Goal: Task Accomplishment & Management: Manage account settings

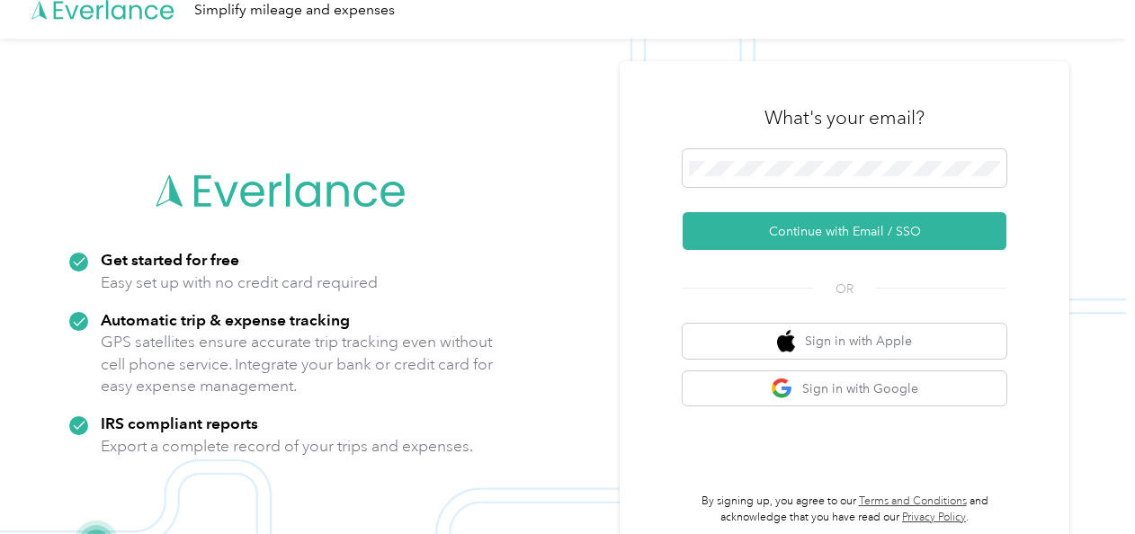
scroll to position [22, 0]
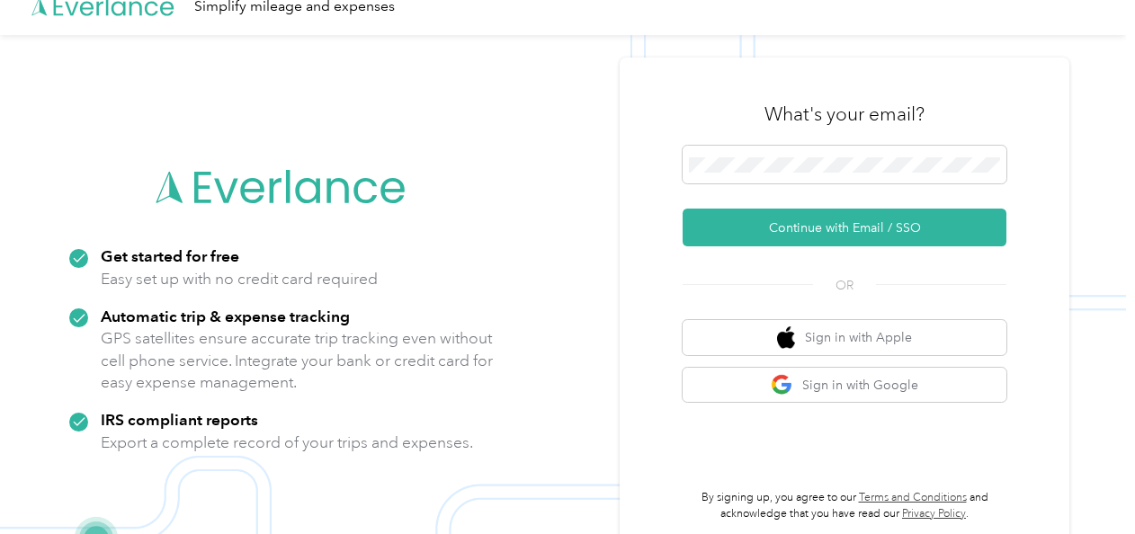
click at [7, 240] on img at bounding box center [563, 302] width 1127 height 534
click at [829, 230] on button "Continue with Email / SSO" at bounding box center [845, 228] width 324 height 38
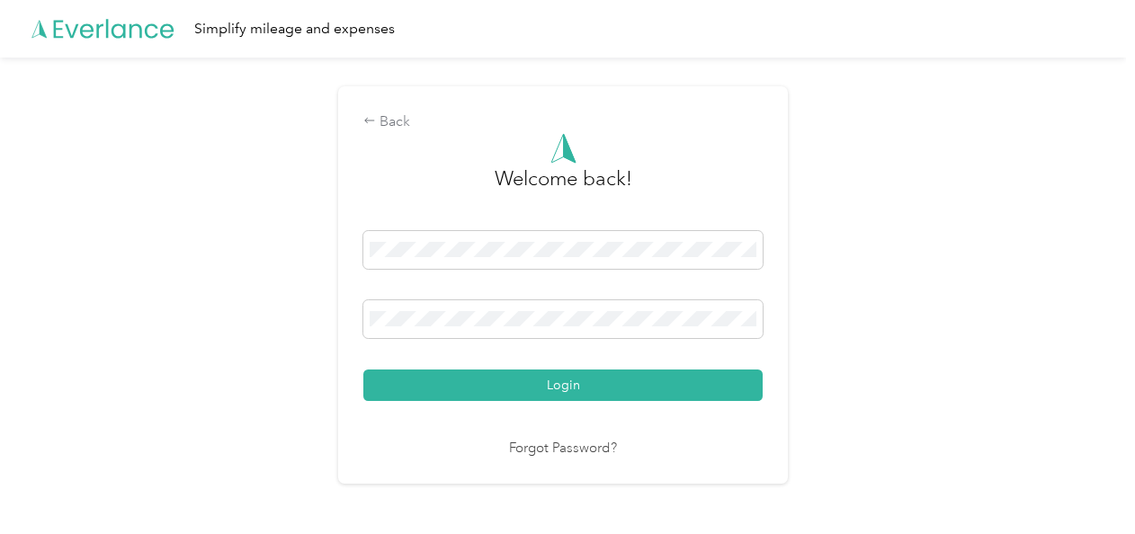
click at [595, 378] on button "Login" at bounding box center [563, 385] width 399 height 31
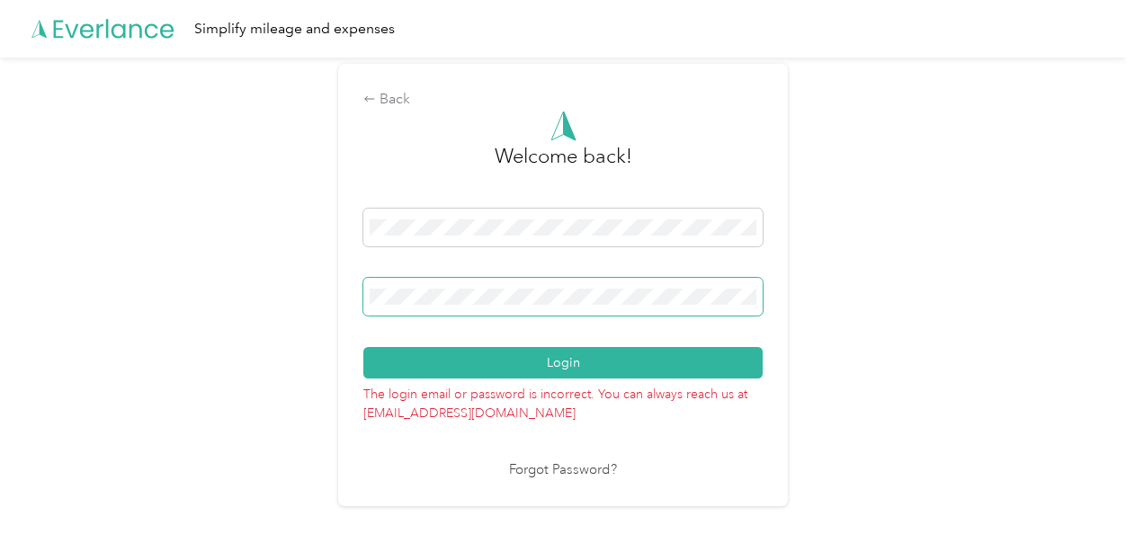
click at [364, 347] on button "Login" at bounding box center [563, 362] width 399 height 31
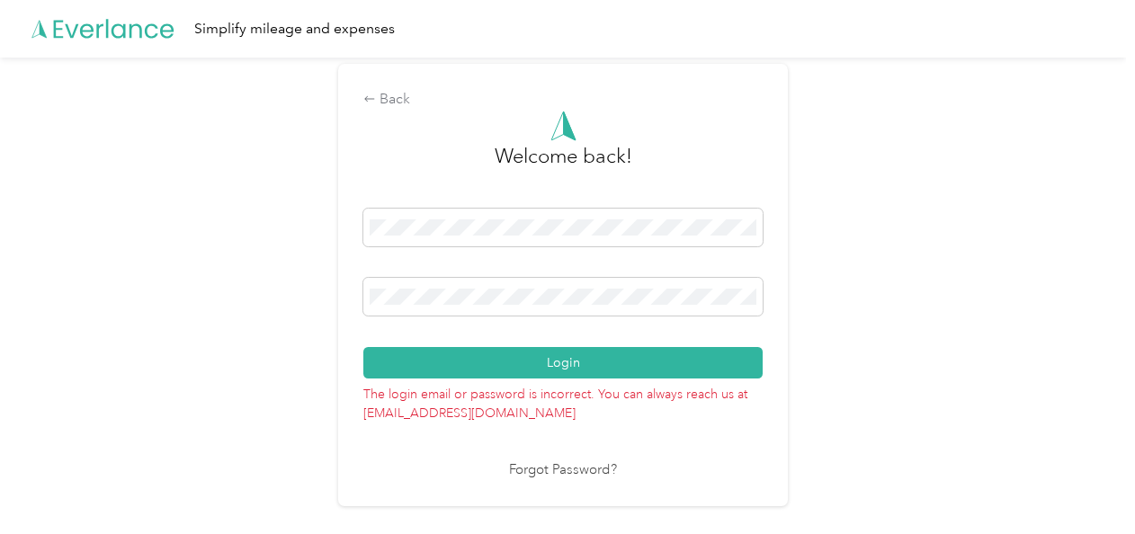
click at [525, 371] on button "Login" at bounding box center [563, 362] width 399 height 31
click at [576, 468] on link "Forgot Password?" at bounding box center [563, 471] width 108 height 21
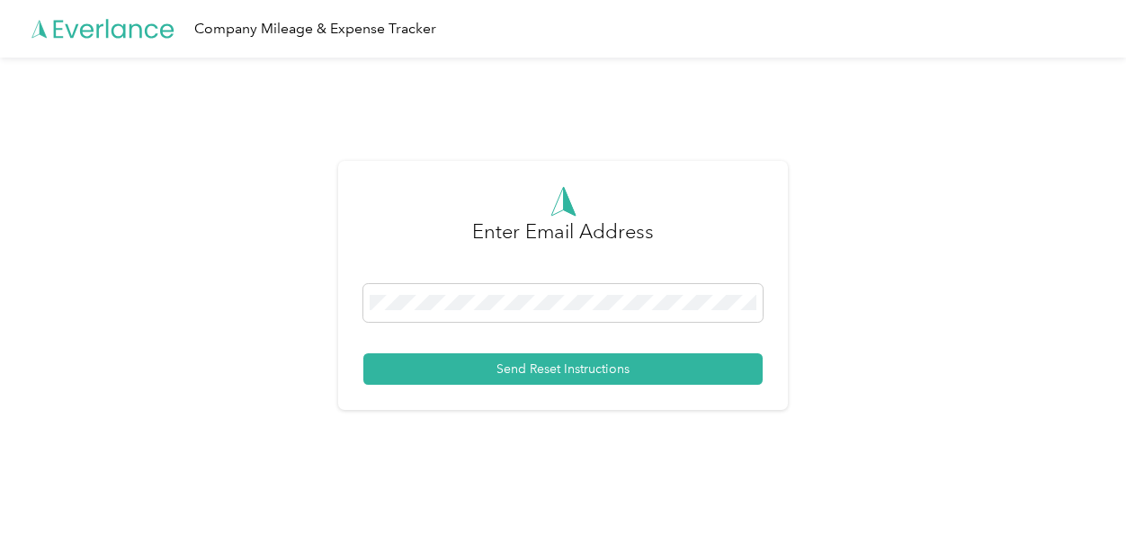
click at [542, 290] on span at bounding box center [563, 303] width 399 height 38
click at [553, 362] on button "Send Reset Instructions" at bounding box center [563, 369] width 399 height 31
click at [495, 315] on span at bounding box center [563, 303] width 399 height 38
click at [438, 288] on span at bounding box center [563, 303] width 399 height 38
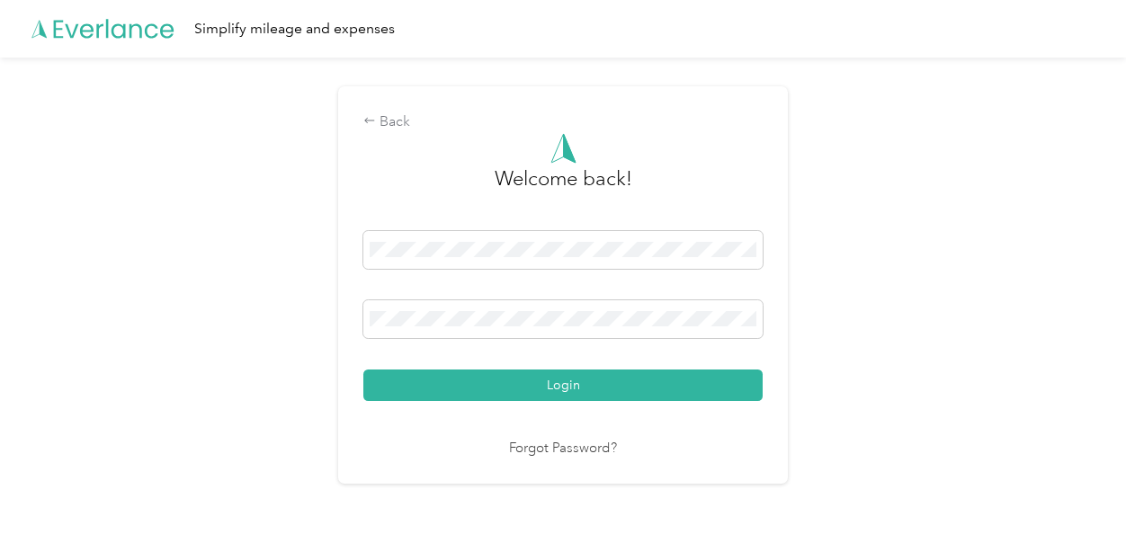
click at [735, 328] on span at bounding box center [563, 320] width 399 height 38
click at [590, 355] on div "Login" at bounding box center [563, 316] width 399 height 170
click at [539, 340] on div at bounding box center [563, 323] width 399 height 44
click at [541, 337] on span at bounding box center [563, 320] width 399 height 38
click at [471, 305] on span at bounding box center [563, 320] width 399 height 38
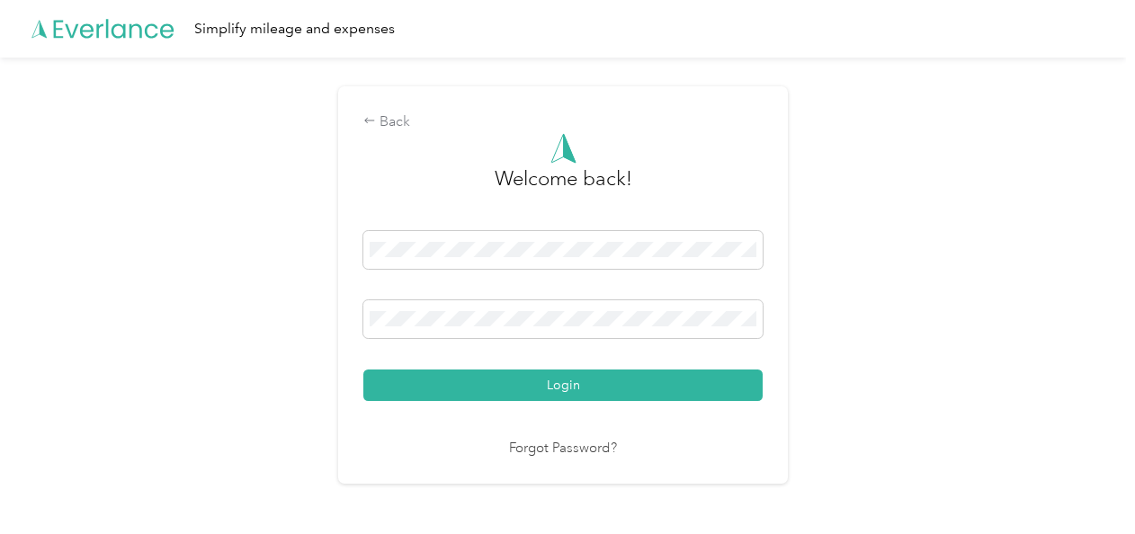
click at [621, 394] on button "Login" at bounding box center [563, 385] width 399 height 31
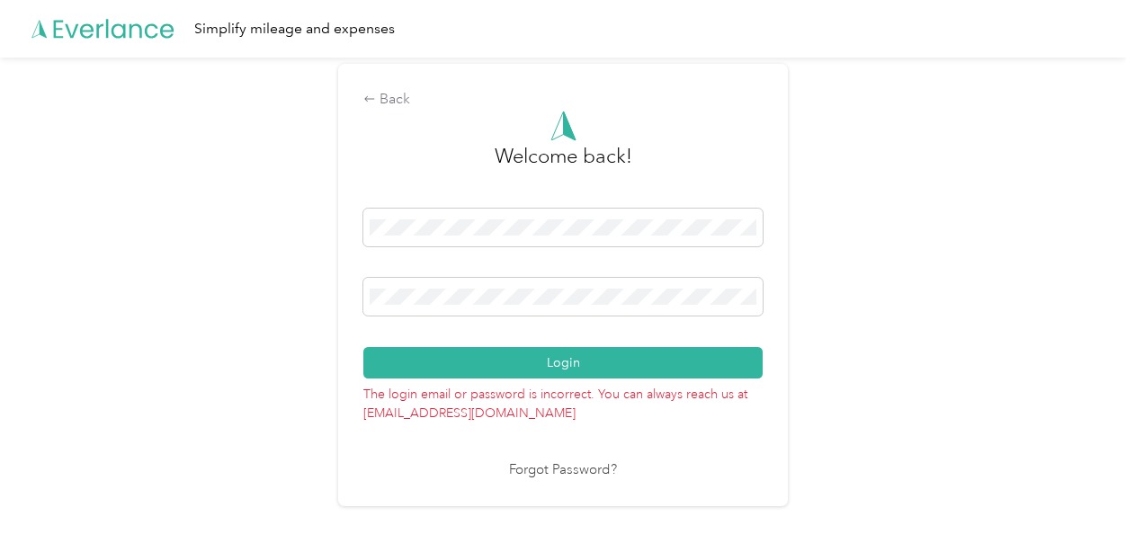
click at [561, 306] on span at bounding box center [563, 297] width 399 height 38
click at [542, 358] on button "Login" at bounding box center [563, 362] width 399 height 31
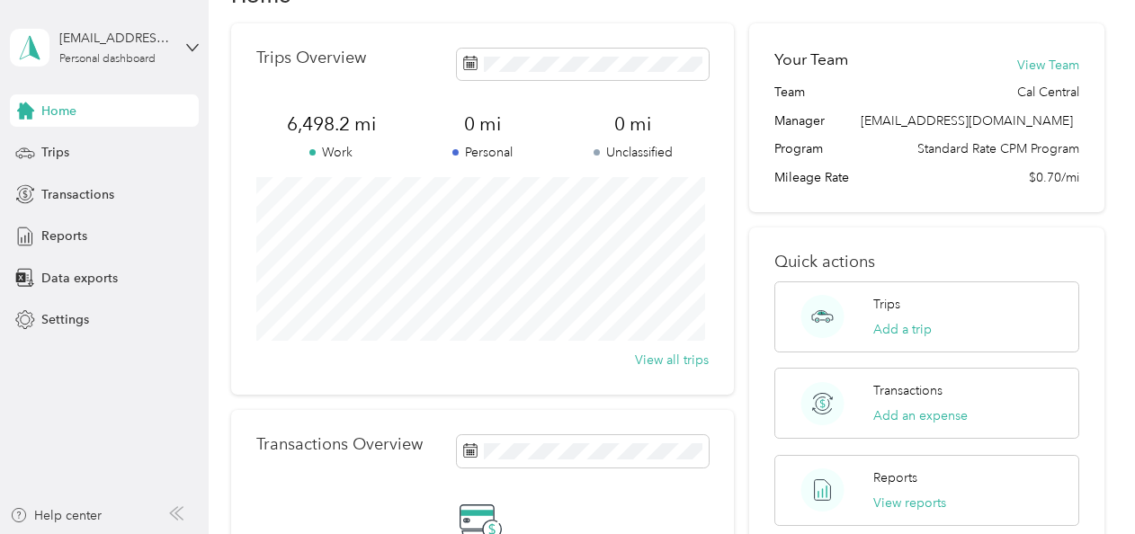
scroll to position [56, 0]
click at [191, 146] on div "Trips" at bounding box center [104, 153] width 189 height 32
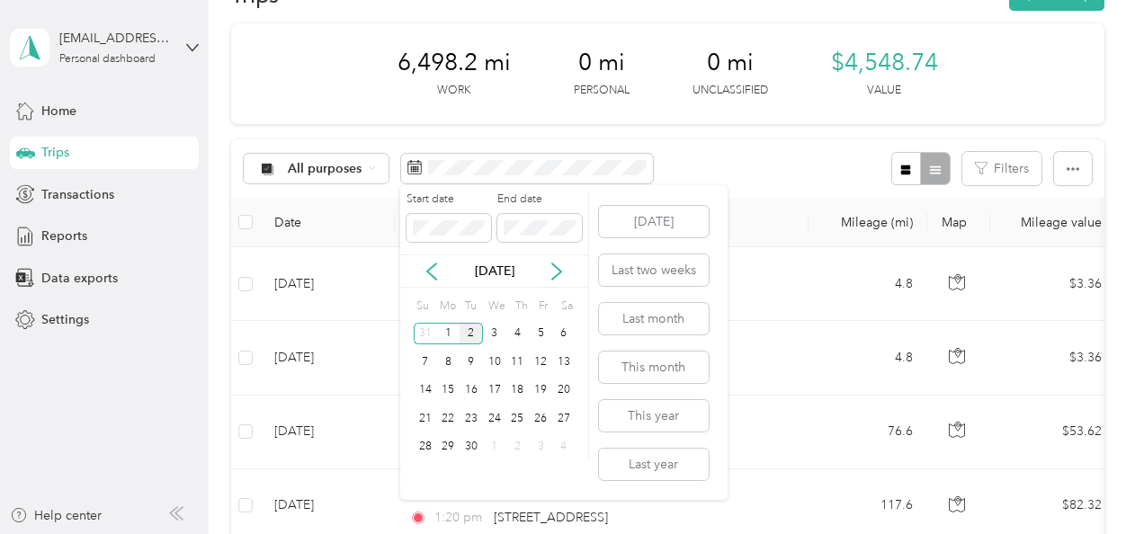
click at [432, 276] on icon at bounding box center [432, 272] width 18 height 18
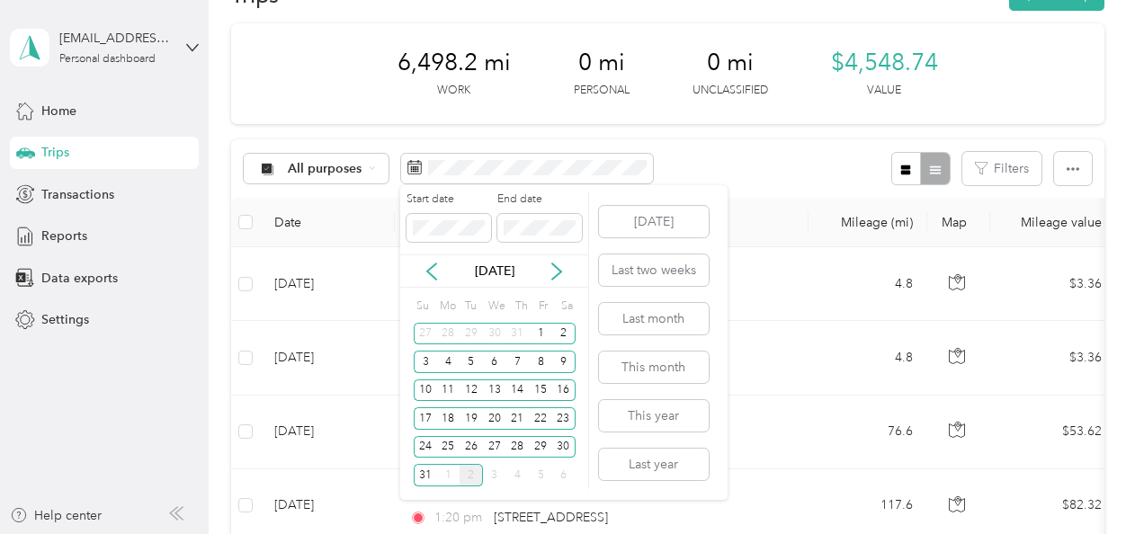
click at [520, 443] on div "28" at bounding box center [518, 447] width 23 height 22
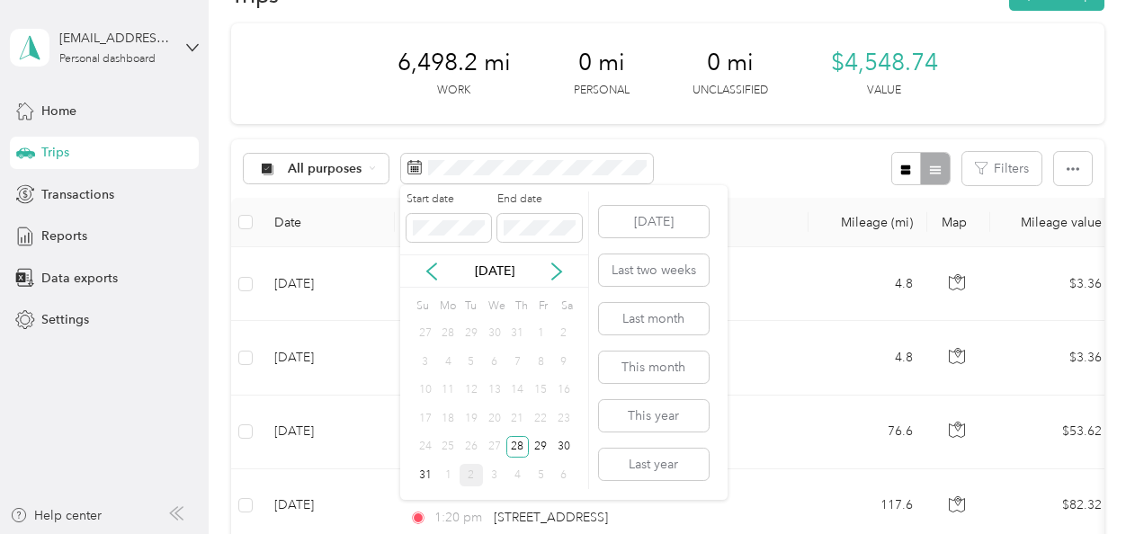
click at [549, 443] on div "29" at bounding box center [540, 447] width 23 height 22
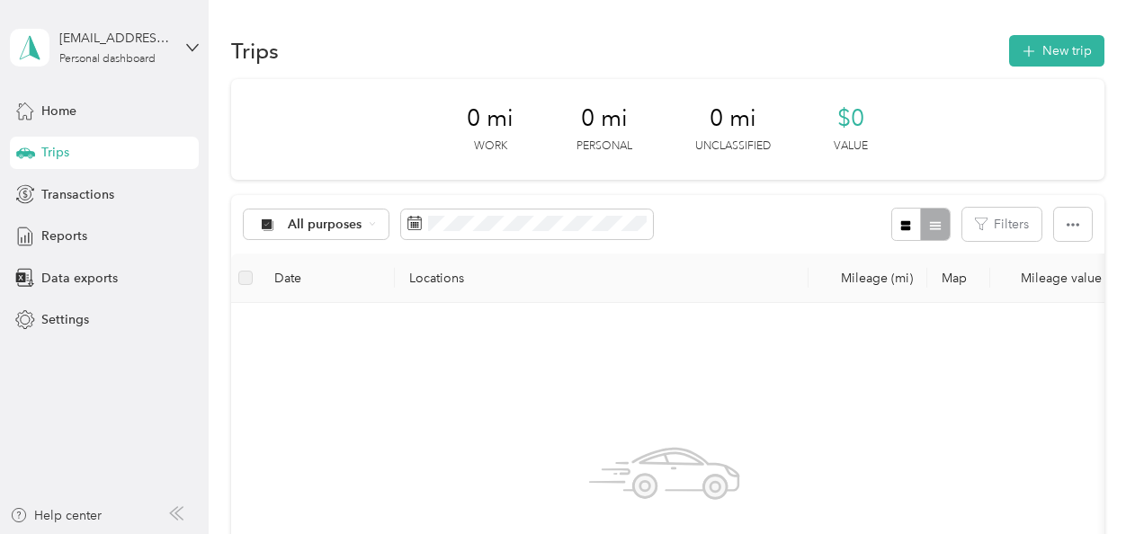
click at [1043, 55] on button "New trip" at bounding box center [1057, 50] width 95 height 31
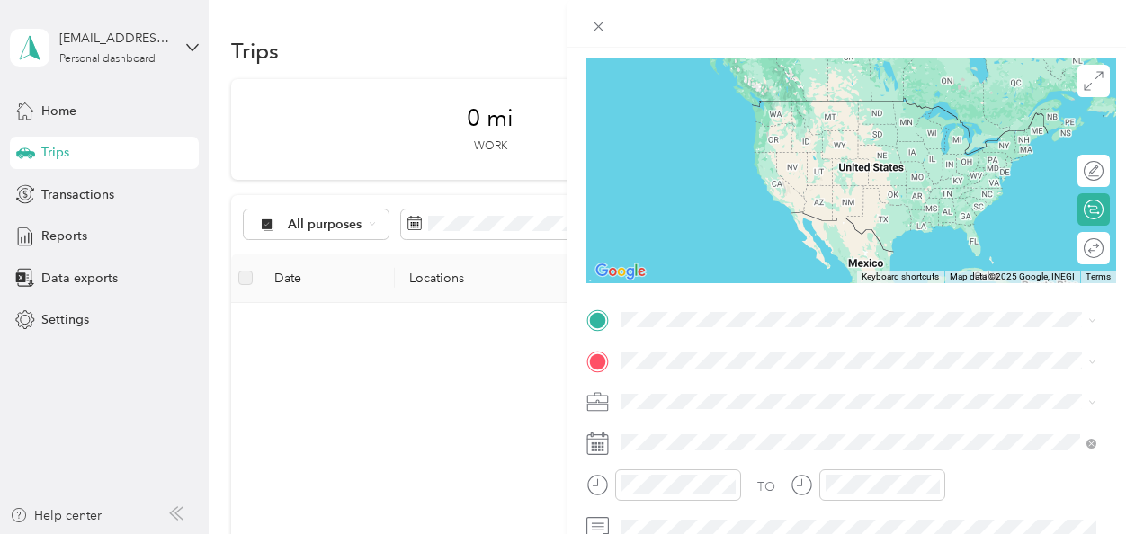
scroll to position [125, 0]
click at [741, 108] on span "[STREET_ADDRESS][US_STATE]" at bounding box center [746, 100] width 180 height 16
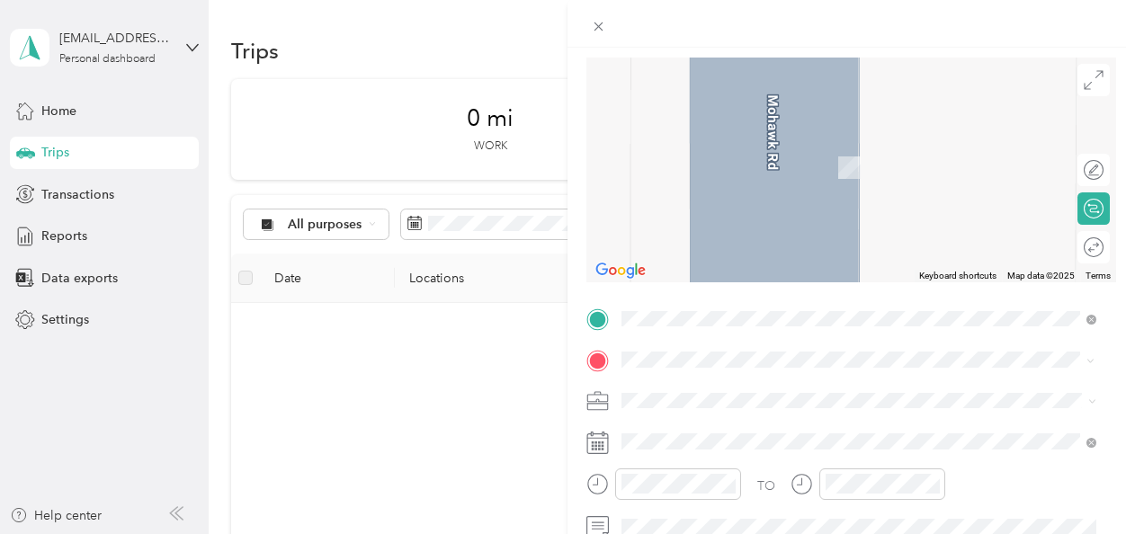
click at [803, 433] on span "[STREET_ADDRESS][US_STATE]" at bounding box center [746, 425] width 180 height 16
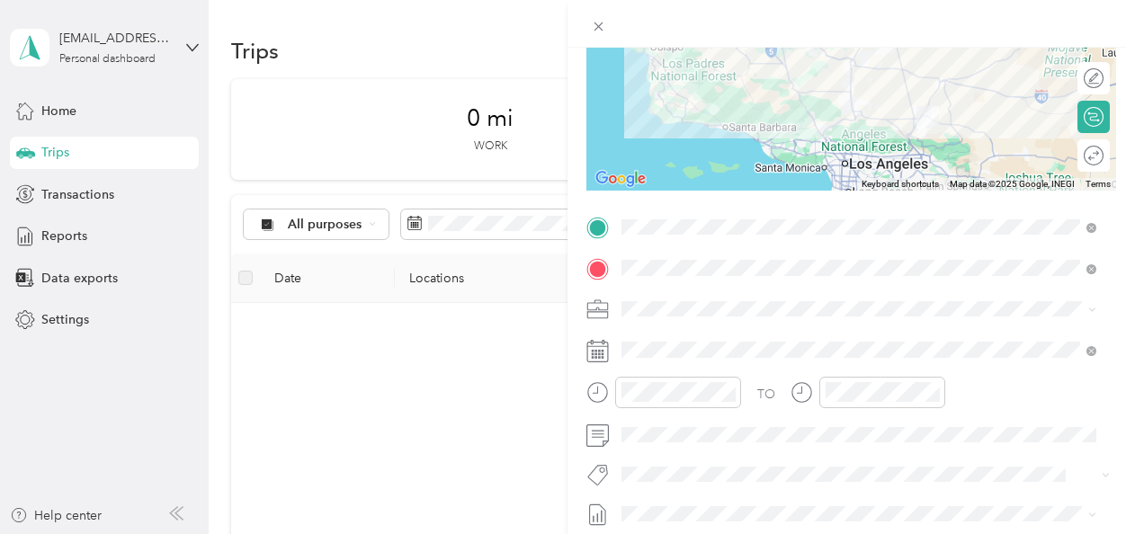
scroll to position [218, 0]
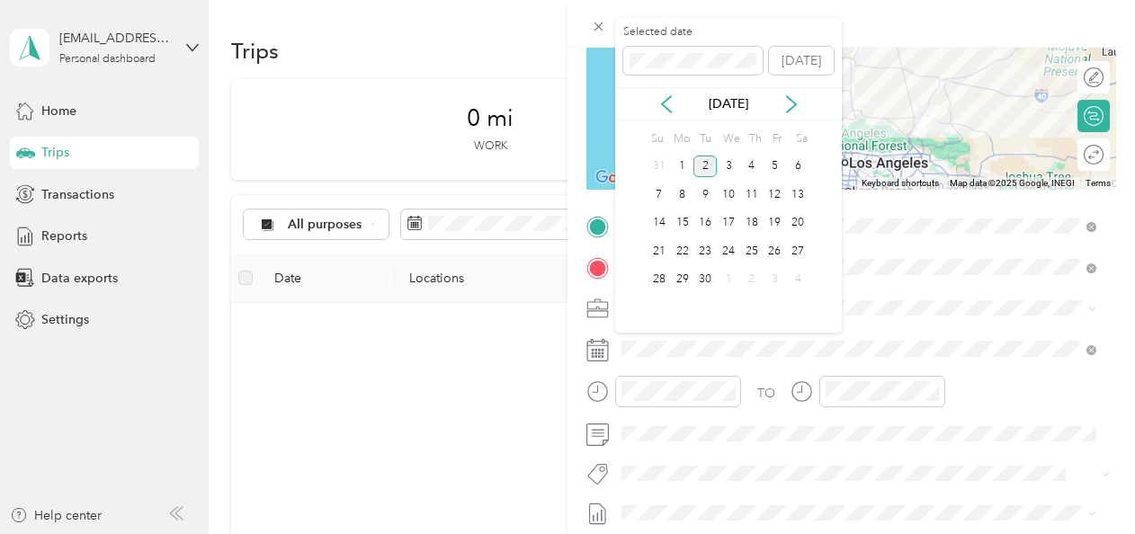
click at [667, 103] on icon at bounding box center [667, 104] width 18 height 18
click at [752, 282] on div "28" at bounding box center [752, 280] width 23 height 22
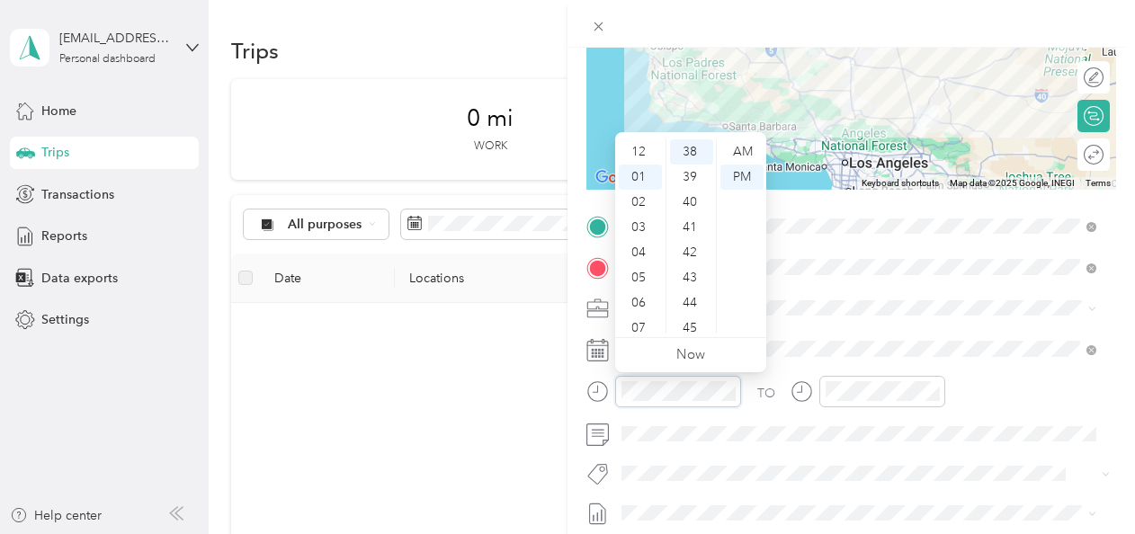
scroll to position [25, 0]
click at [642, 253] on div "05" at bounding box center [640, 252] width 43 height 25
click at [641, 296] on div "06" at bounding box center [640, 303] width 43 height 25
click at [687, 154] on div "00" at bounding box center [691, 151] width 43 height 25
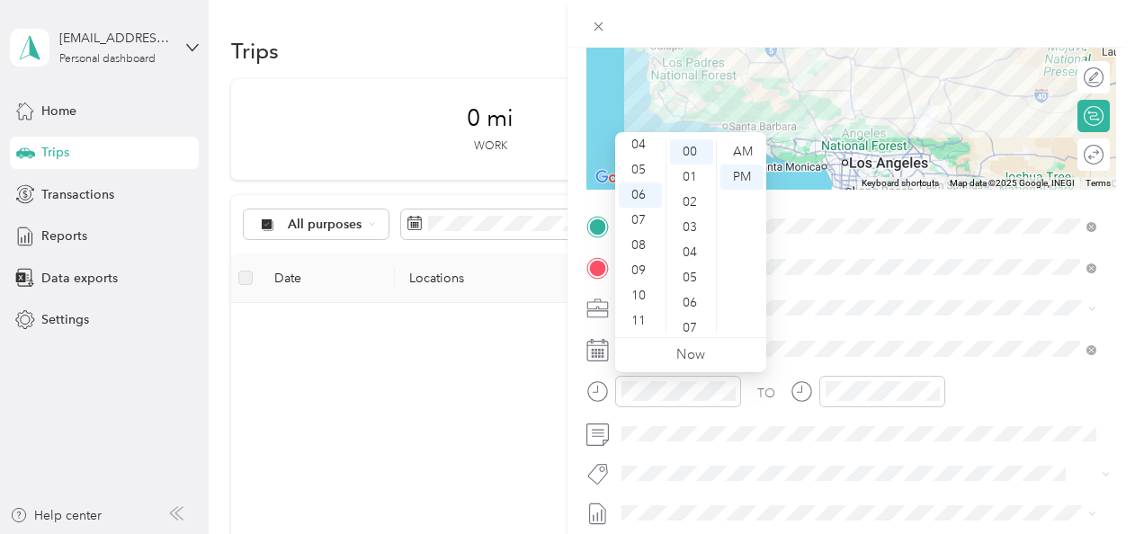
click at [737, 153] on div "AM" at bounding box center [742, 151] width 43 height 25
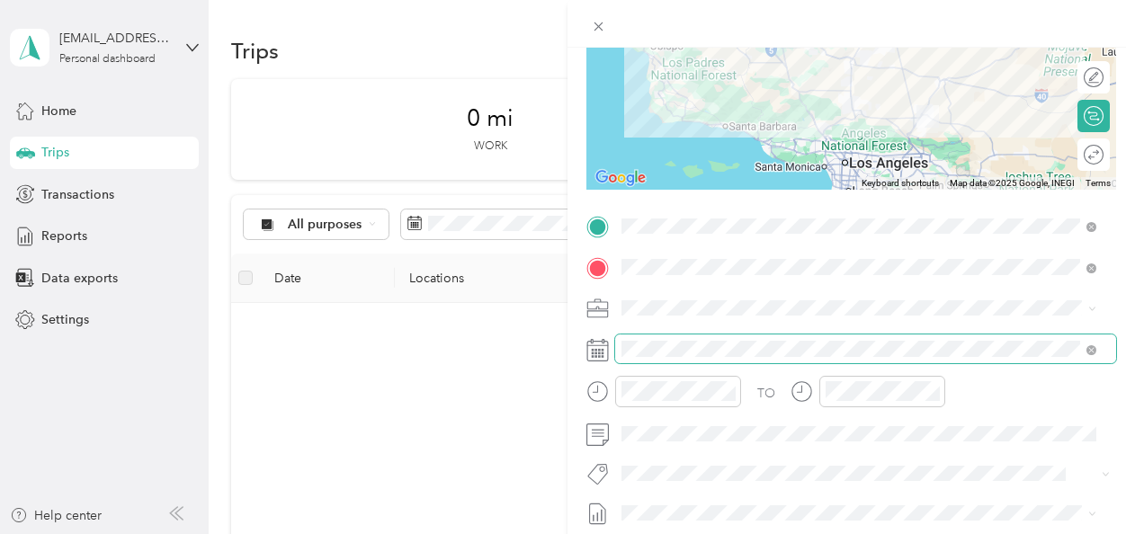
click at [728, 391] on icon "close-circle" at bounding box center [729, 391] width 13 height 13
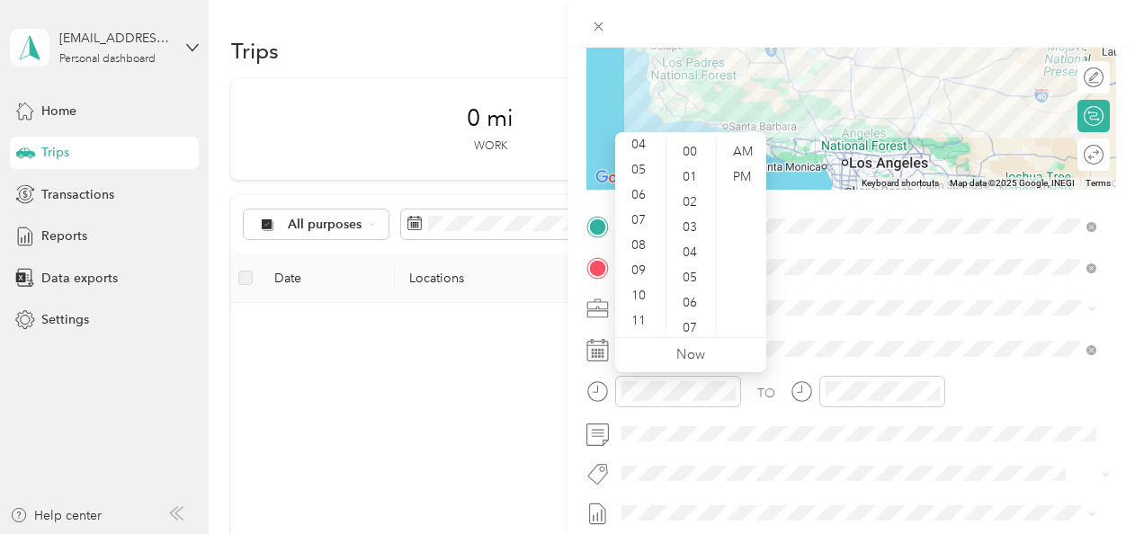
click at [642, 200] on div "06" at bounding box center [640, 195] width 43 height 25
click at [691, 153] on div "00" at bounding box center [691, 151] width 43 height 25
click at [749, 415] on div "TO" at bounding box center [852, 398] width 530 height 44
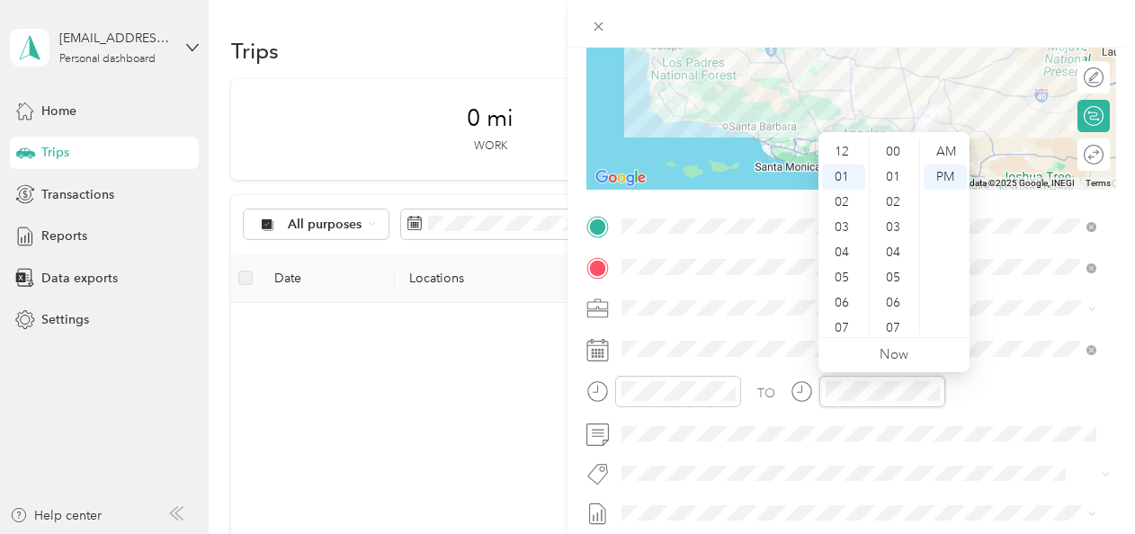
scroll to position [957, 0]
click at [846, 286] on div "09" at bounding box center [843, 288] width 43 height 25
click at [899, 209] on div "31" at bounding box center [895, 209] width 43 height 25
click at [899, 209] on div "33" at bounding box center [895, 202] width 43 height 25
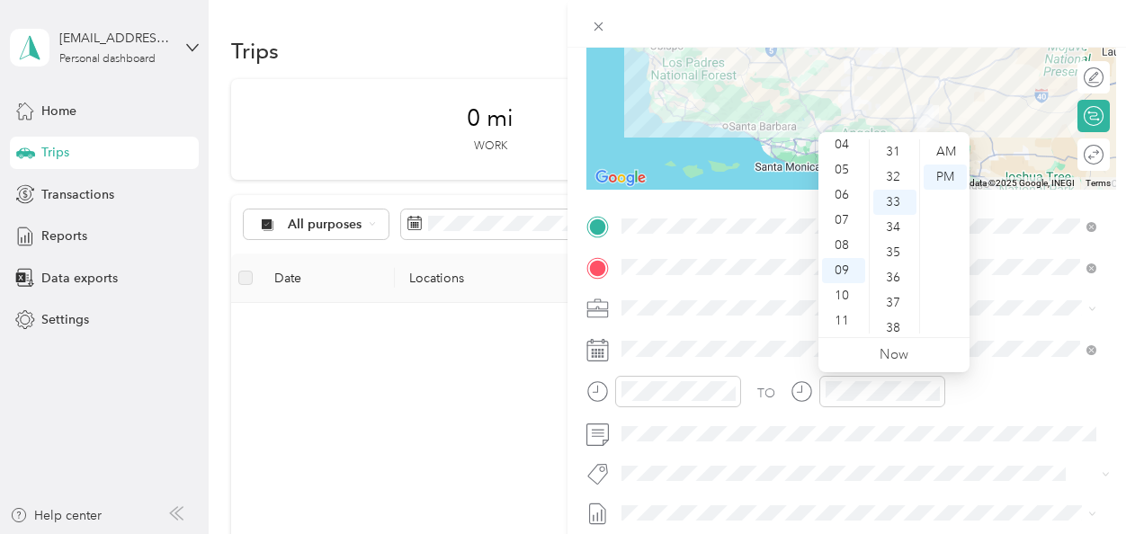
scroll to position [831, 0]
click at [945, 158] on div "AM" at bounding box center [945, 151] width 43 height 25
click at [794, 385] on circle at bounding box center [802, 391] width 19 height 19
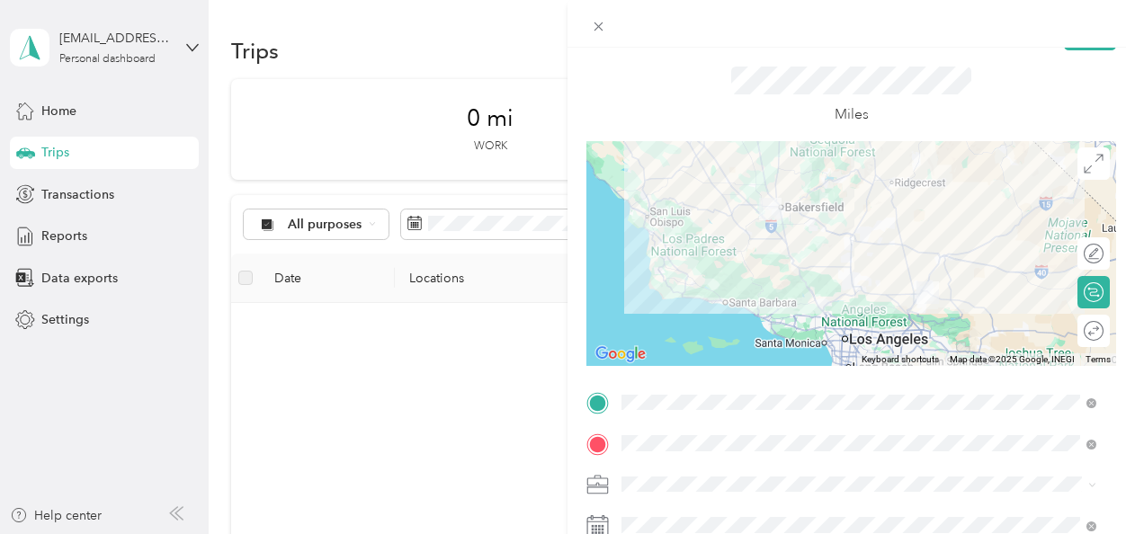
scroll to position [0, 0]
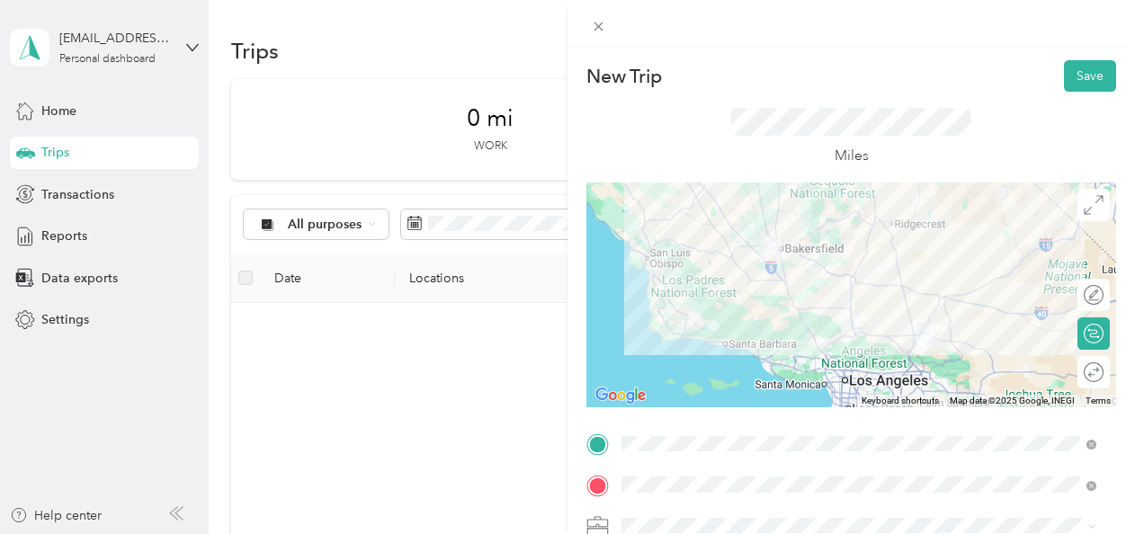
click at [1076, 76] on button "Save" at bounding box center [1090, 75] width 52 height 31
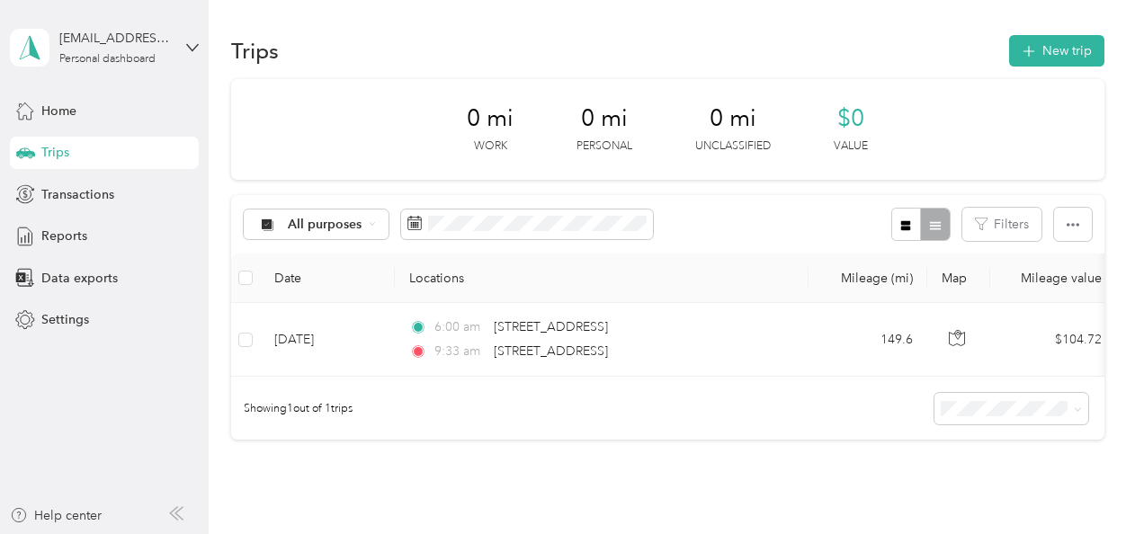
click at [1056, 36] on button "New trip" at bounding box center [1057, 50] width 95 height 31
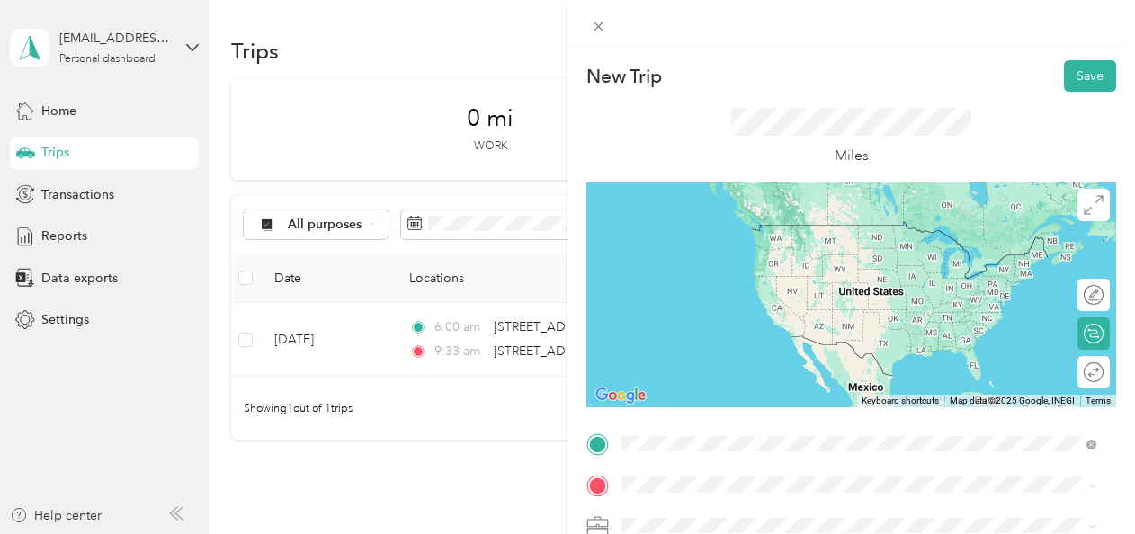
click at [734, 403] on span "[STREET_ADDRESS][US_STATE]" at bounding box center [746, 395] width 180 height 16
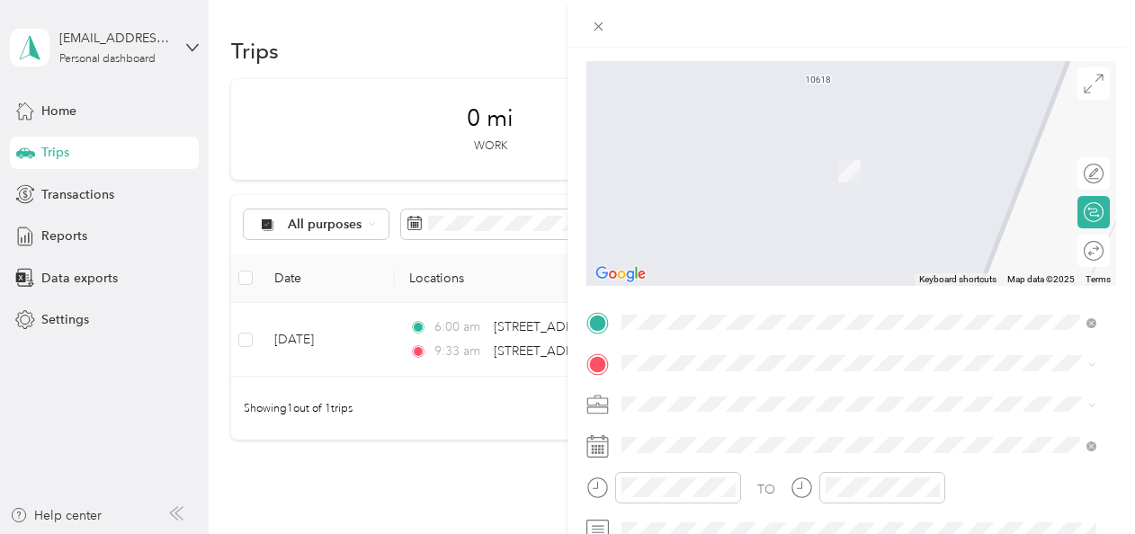
scroll to position [130, 0]
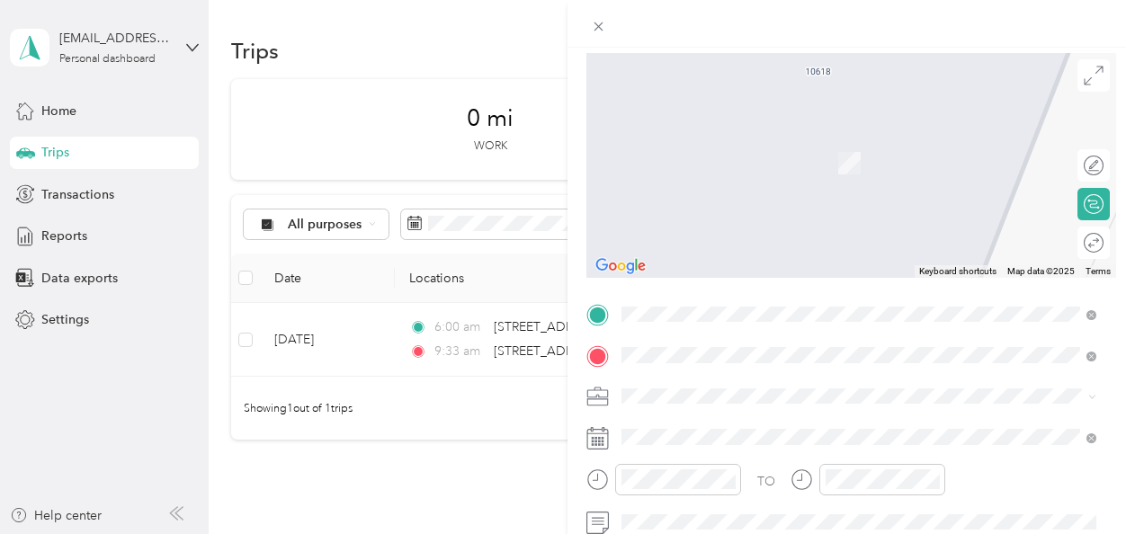
click at [581, 331] on form "New Trip Save This trip cannot be edited because it is either under review, app…" at bounding box center [852, 333] width 568 height 804
click at [759, 428] on span "[STREET_ADDRESS][US_STATE][US_STATE]" at bounding box center [779, 420] width 246 height 16
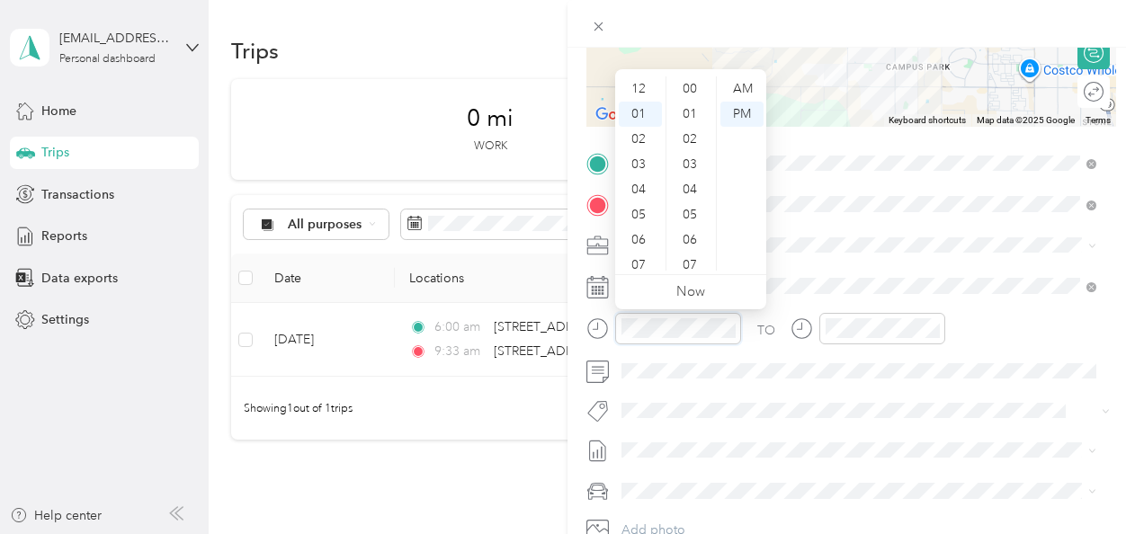
scroll to position [1008, 0]
click at [644, 119] on div "02" at bounding box center [640, 114] width 43 height 25
click at [686, 149] on div "17" at bounding box center [691, 140] width 43 height 25
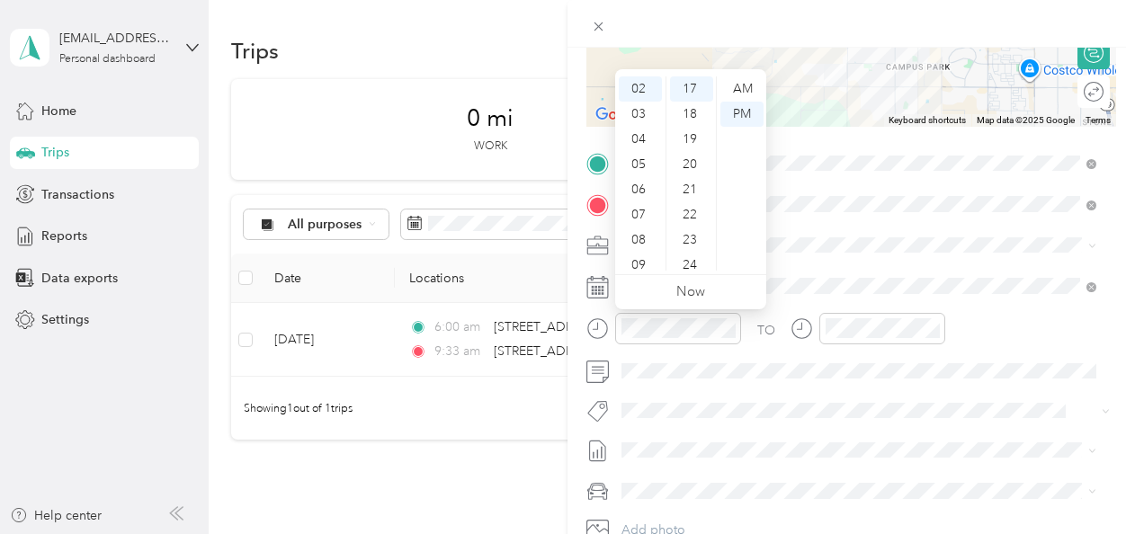
click at [745, 112] on div "PM" at bounding box center [742, 114] width 43 height 25
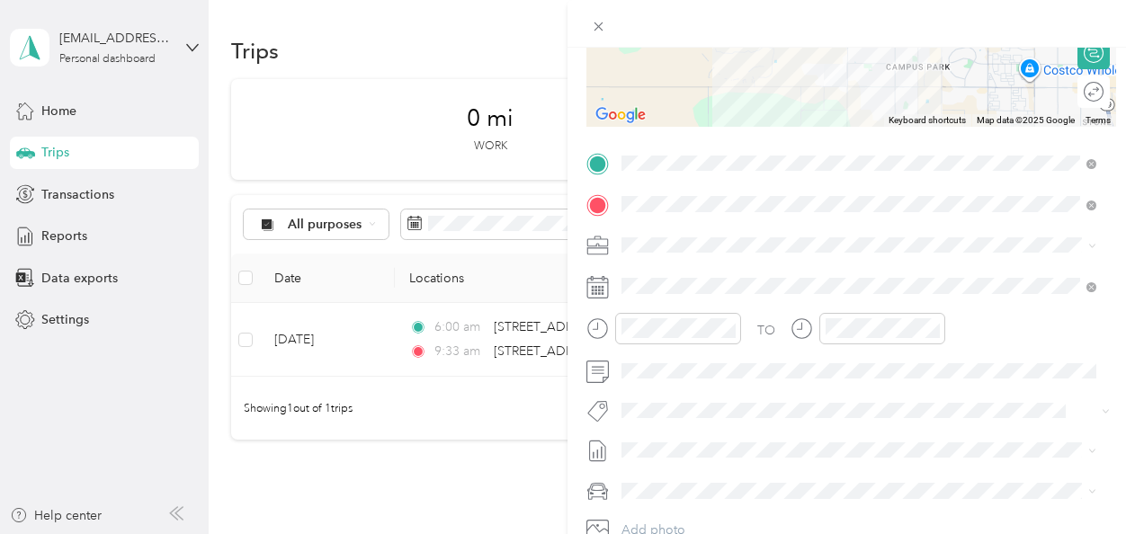
click at [776, 346] on div "TO" at bounding box center [852, 335] width 530 height 44
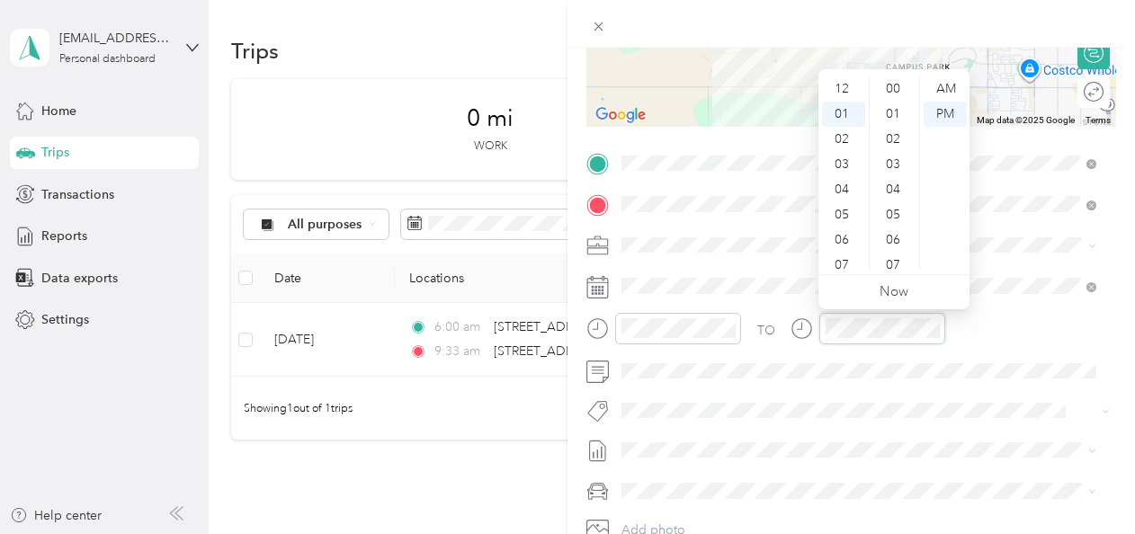
scroll to position [25, 0]
click at [844, 132] on div "03" at bounding box center [843, 139] width 43 height 25
click at [893, 115] on div "06" at bounding box center [895, 120] width 43 height 25
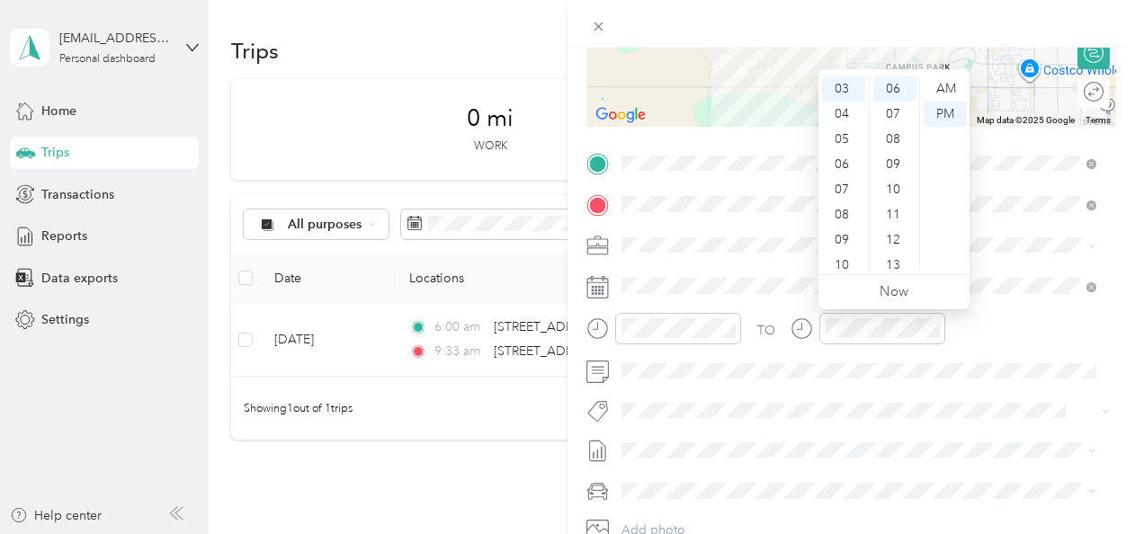
click at [762, 326] on div "TO" at bounding box center [767, 330] width 18 height 19
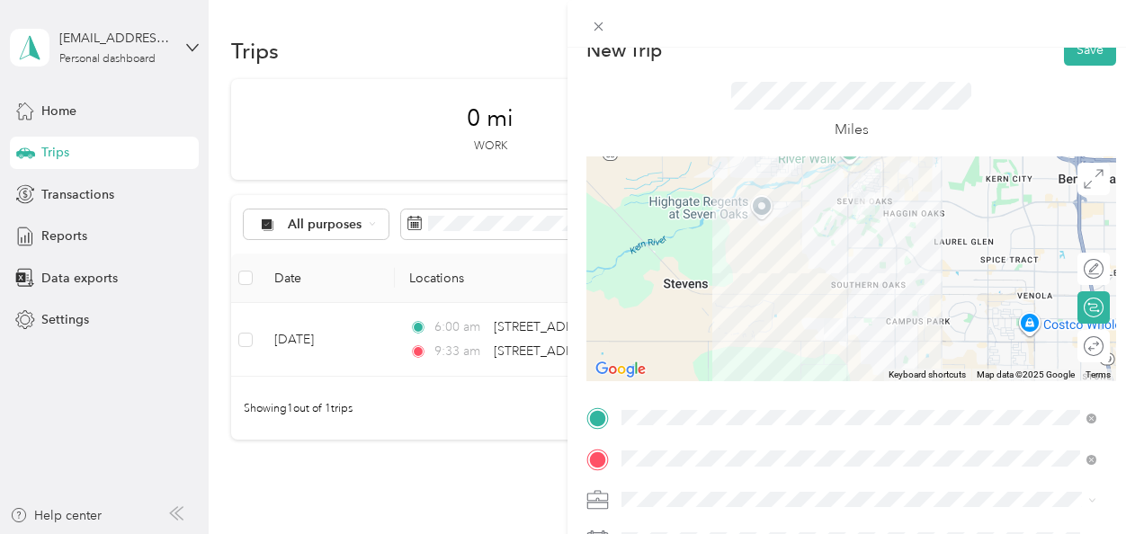
scroll to position [0, 0]
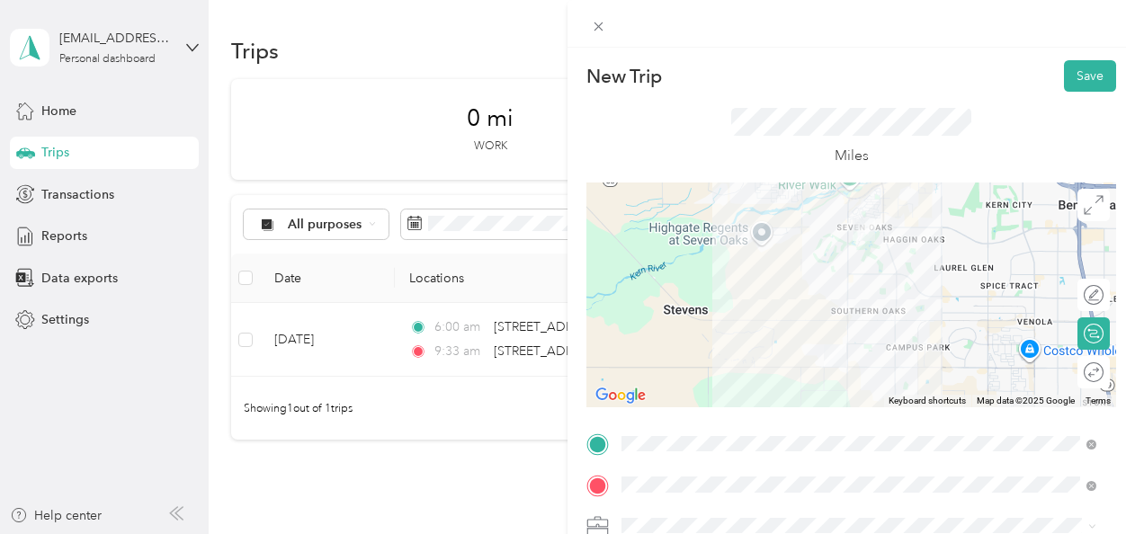
click at [1073, 76] on button "Save" at bounding box center [1090, 75] width 52 height 31
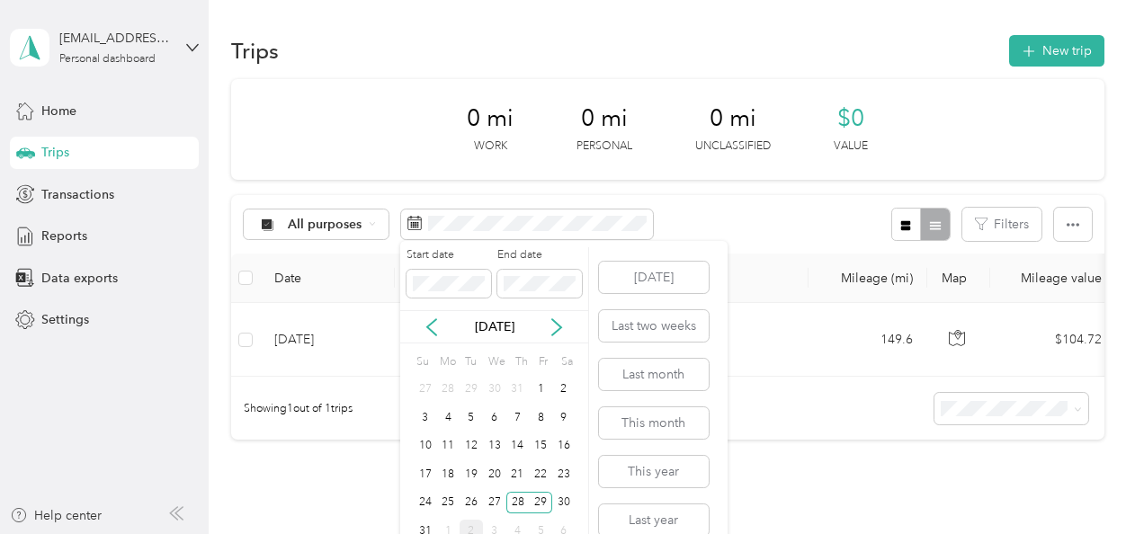
click at [561, 319] on icon at bounding box center [557, 328] width 18 height 18
click at [471, 389] on div "2" at bounding box center [471, 390] width 23 height 22
click at [465, 394] on div "2" at bounding box center [471, 390] width 23 height 22
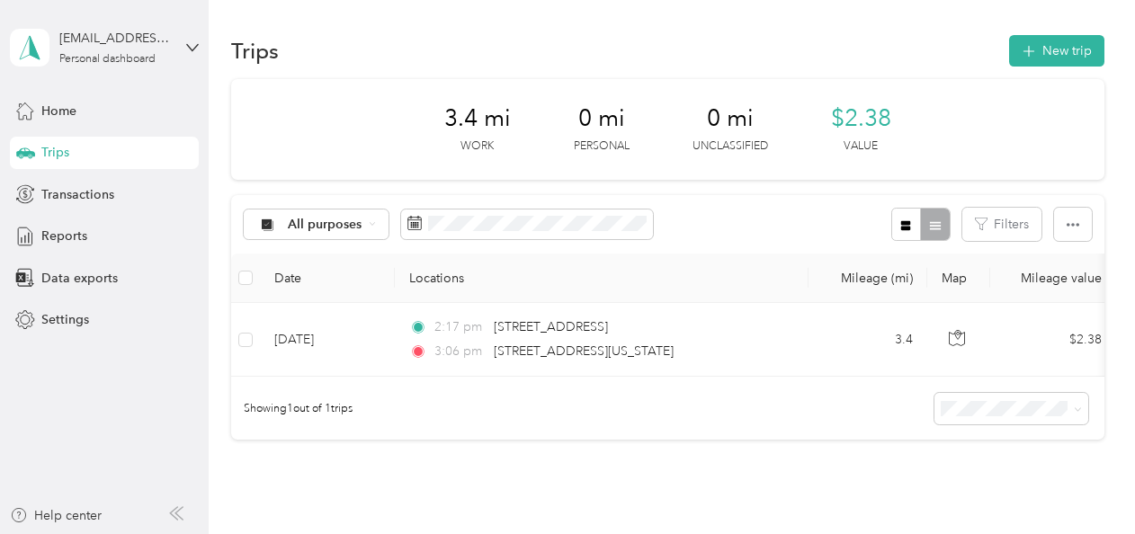
scroll to position [167, 0]
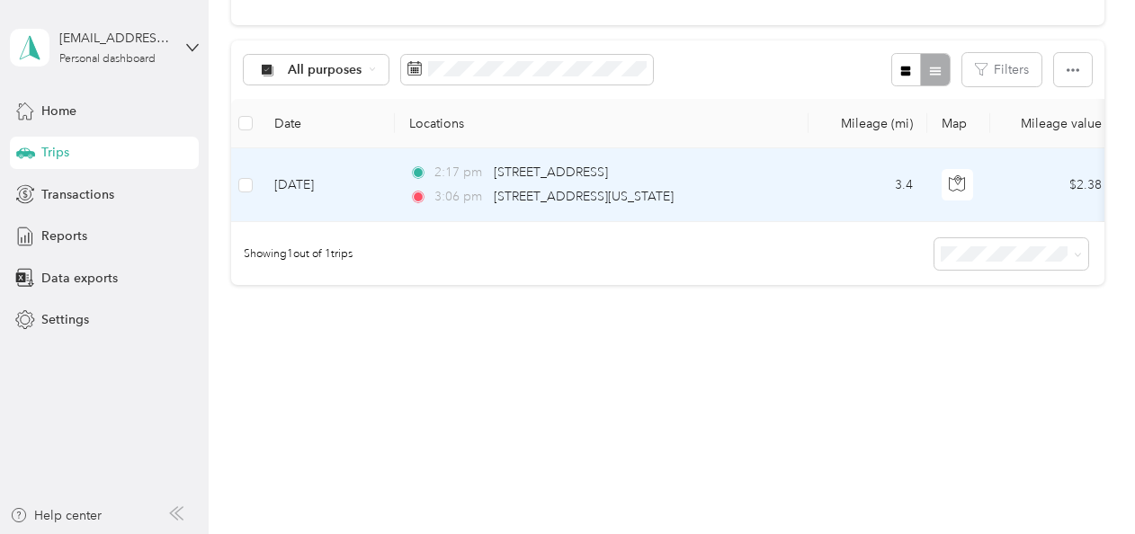
click at [839, 184] on td "3.4" at bounding box center [868, 185] width 119 height 74
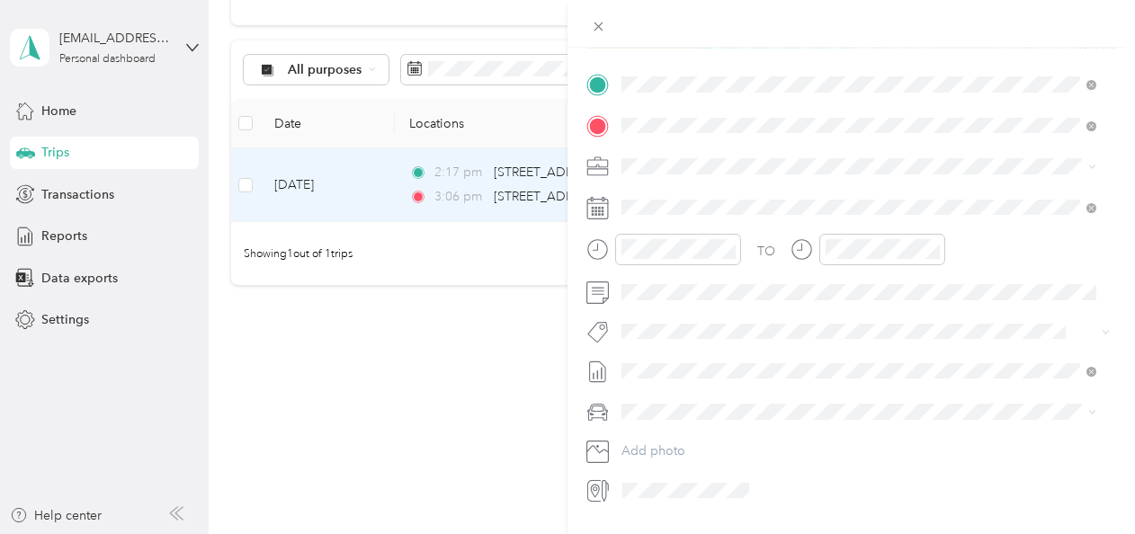
scroll to position [362, 0]
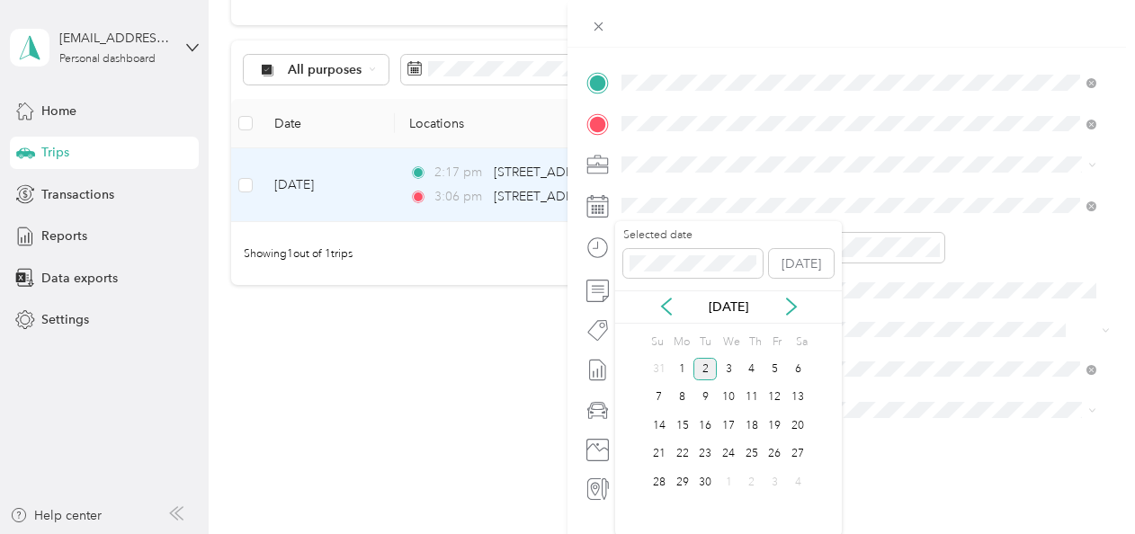
click at [669, 305] on icon at bounding box center [667, 307] width 18 height 18
click at [756, 479] on div "28" at bounding box center [752, 482] width 23 height 22
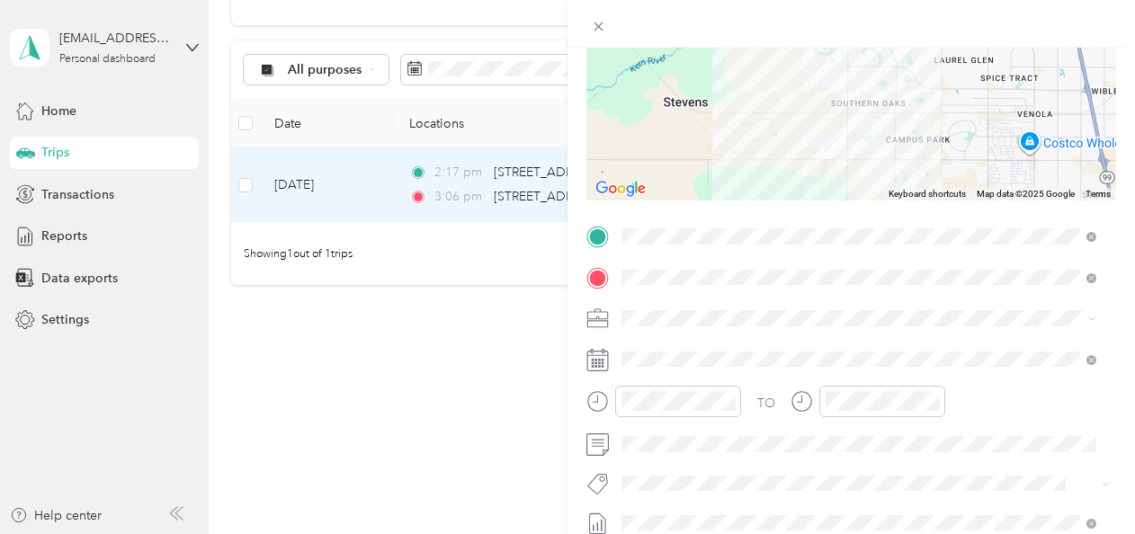
scroll to position [0, 0]
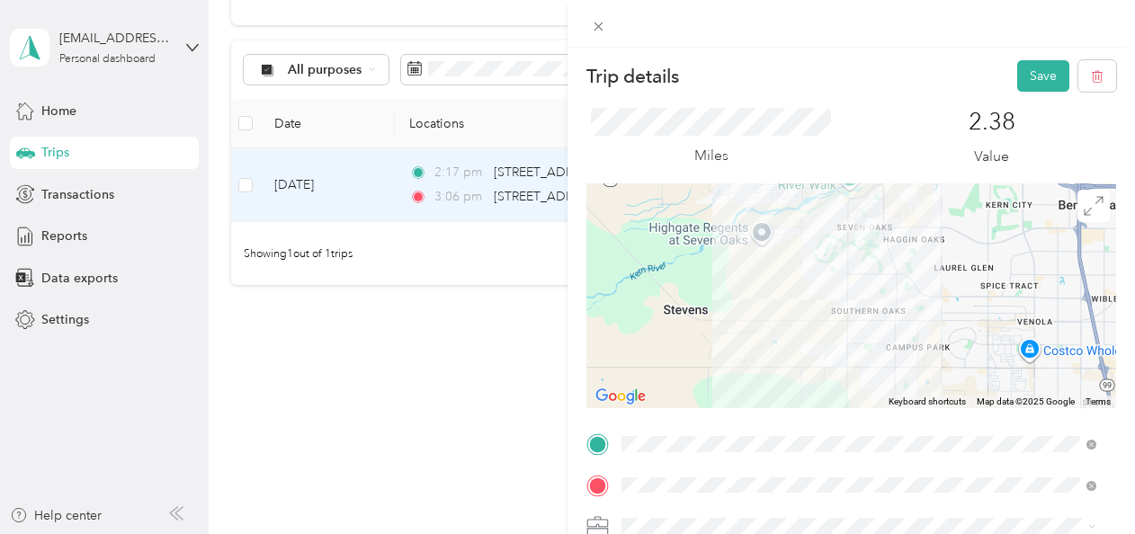
click at [1018, 74] on button "Save" at bounding box center [1044, 75] width 52 height 31
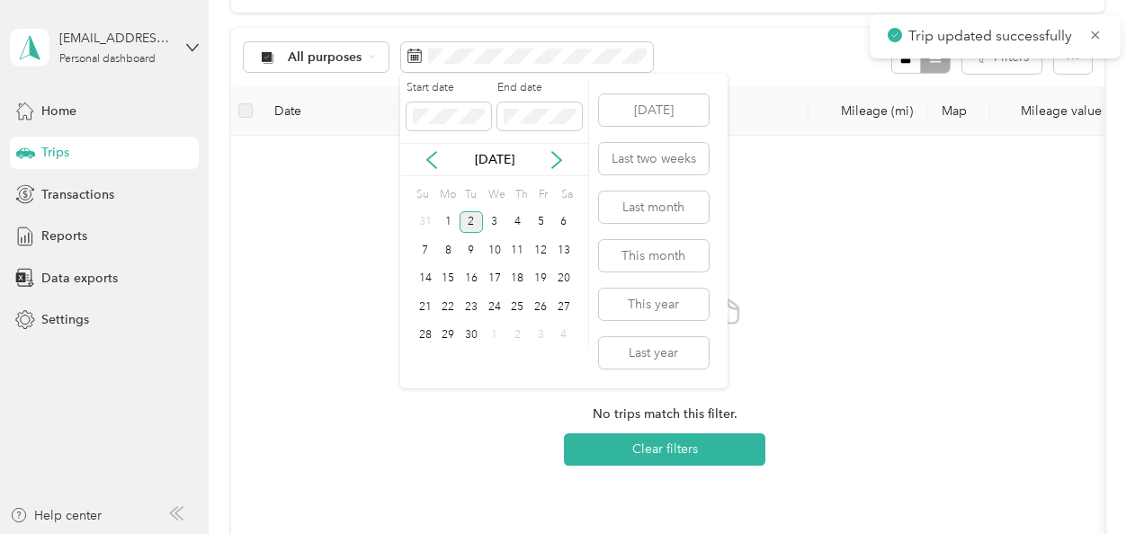
click at [433, 158] on icon at bounding box center [432, 160] width 18 height 18
click at [521, 327] on div "28" at bounding box center [518, 336] width 23 height 22
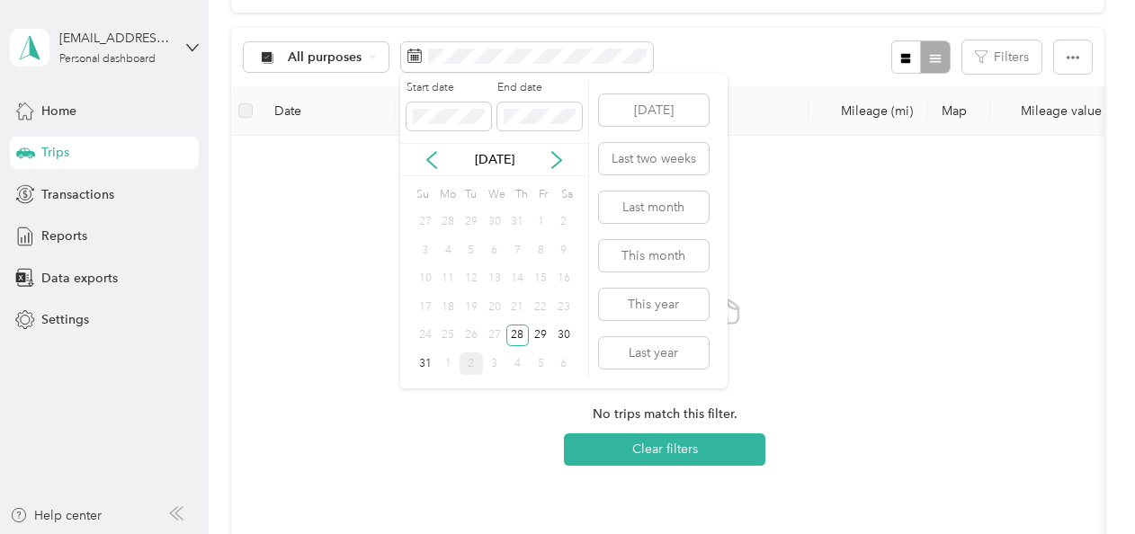
click at [540, 332] on div "29" at bounding box center [540, 336] width 23 height 22
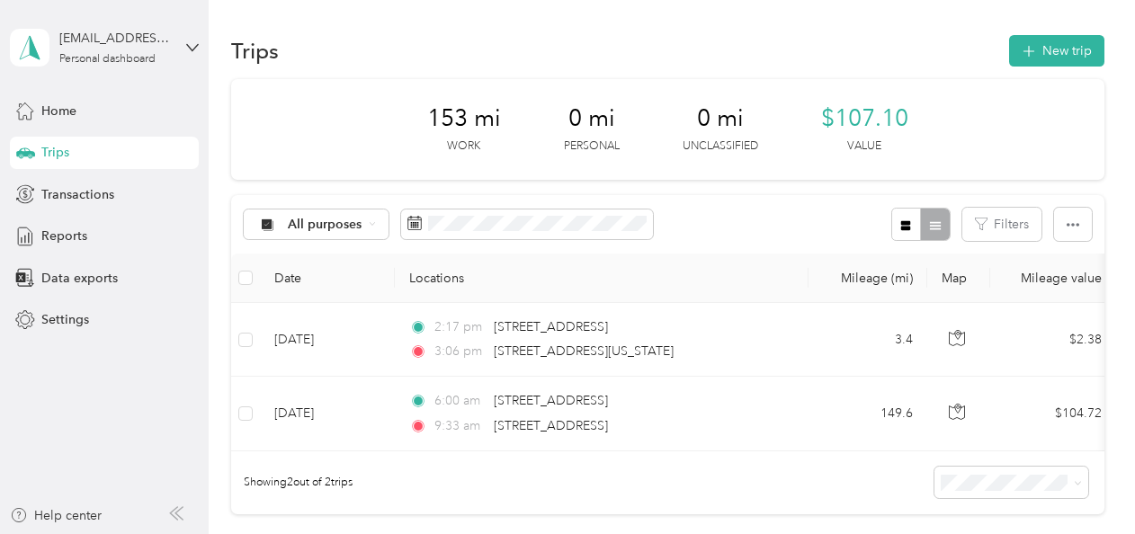
click at [1065, 54] on button "New trip" at bounding box center [1057, 50] width 95 height 31
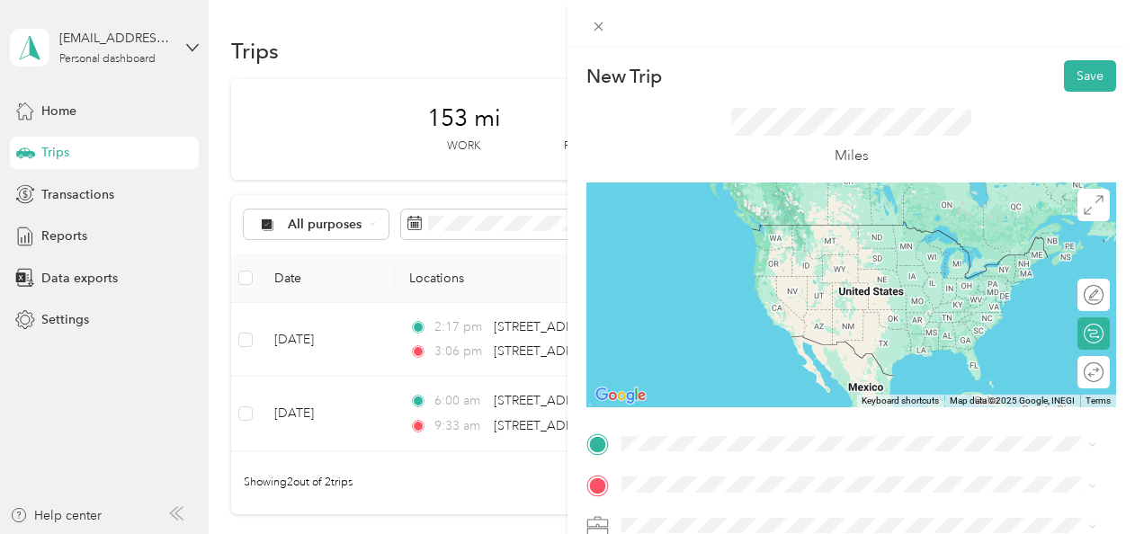
drag, startPoint x: 799, startPoint y: 360, endPoint x: 678, endPoint y: 457, distance: 154.9
click at [678, 457] on span at bounding box center [865, 444] width 501 height 29
click at [685, 430] on span at bounding box center [865, 444] width 501 height 29
click at [729, 350] on span "[STREET_ADDRESS][US_STATE][US_STATE]" at bounding box center [779, 345] width 246 height 16
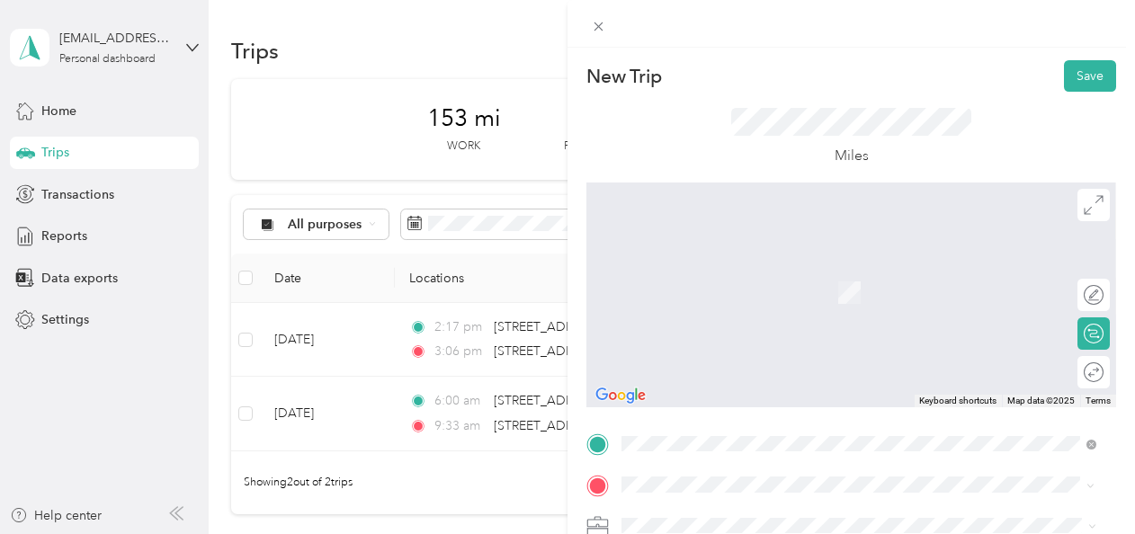
click at [728, 274] on span "[STREET_ADDRESS][US_STATE]" at bounding box center [746, 266] width 180 height 16
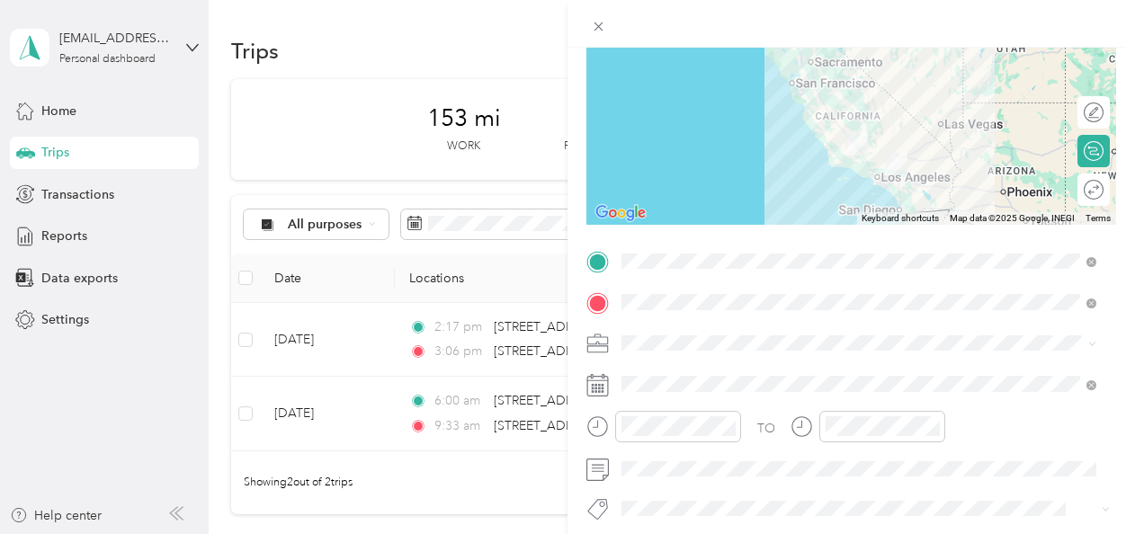
scroll to position [247, 0]
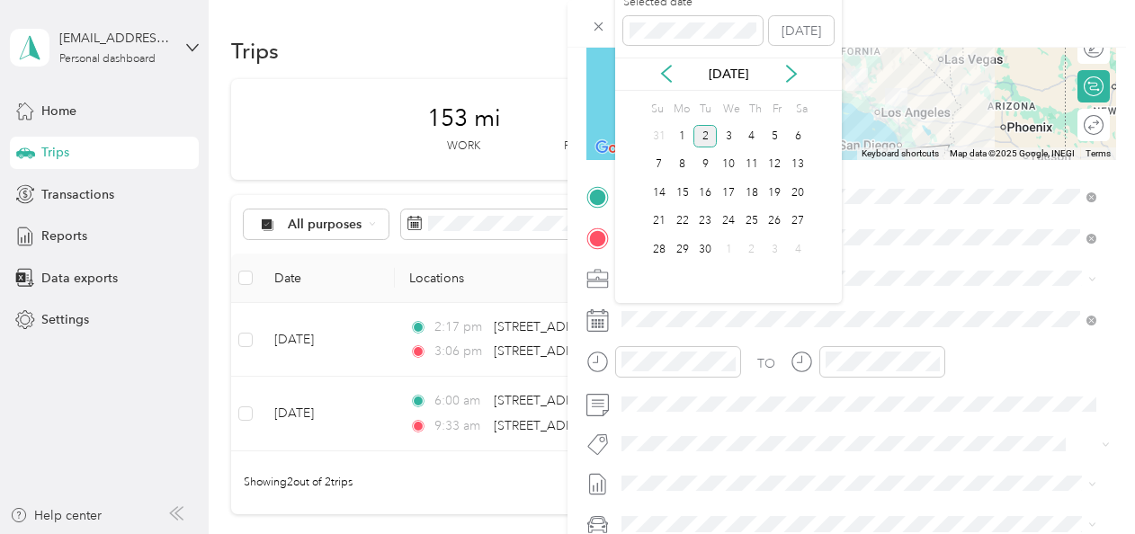
click at [667, 79] on icon at bounding box center [666, 75] width 9 height 16
click at [756, 245] on div "28" at bounding box center [752, 249] width 23 height 22
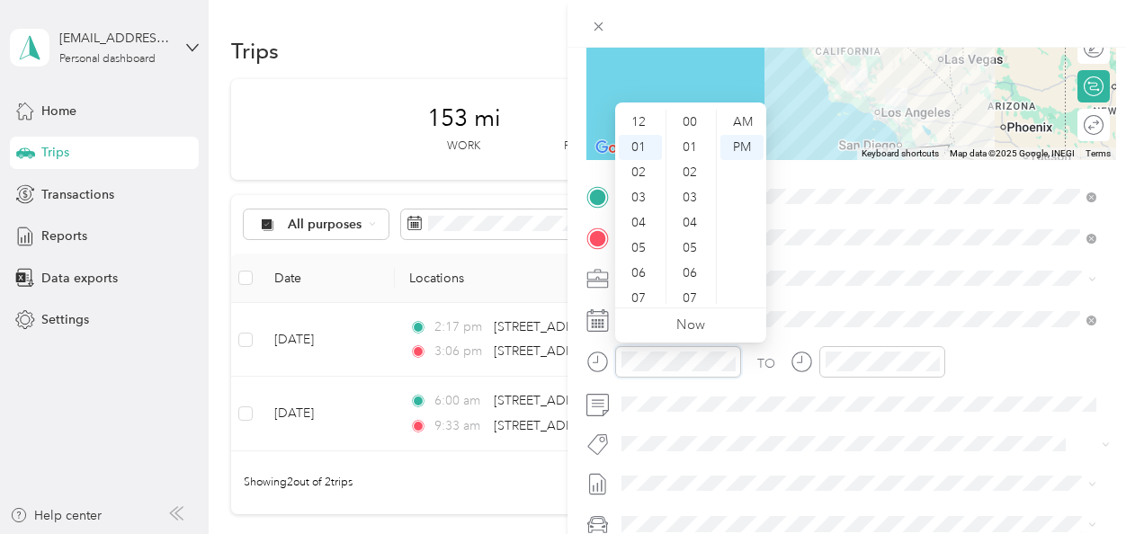
scroll to position [1058, 0]
click at [633, 222] on div "05" at bounding box center [640, 223] width 43 height 25
click at [641, 112] on div "04" at bounding box center [640, 115] width 43 height 25
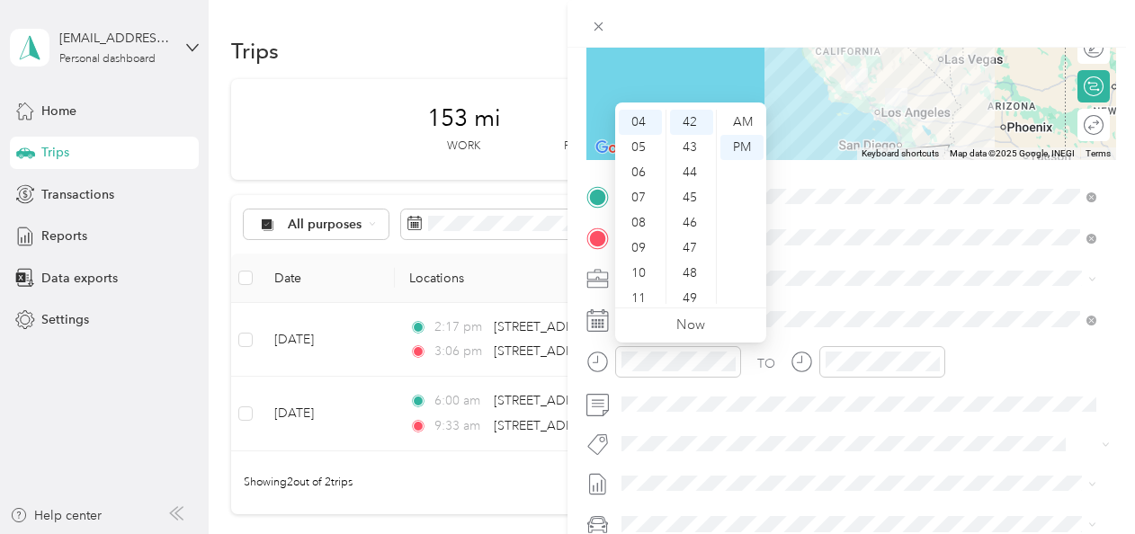
click at [639, 148] on div "05" at bounding box center [640, 147] width 43 height 25
click at [688, 135] on div "13" at bounding box center [691, 133] width 43 height 25
click at [731, 146] on div "PM" at bounding box center [742, 147] width 43 height 25
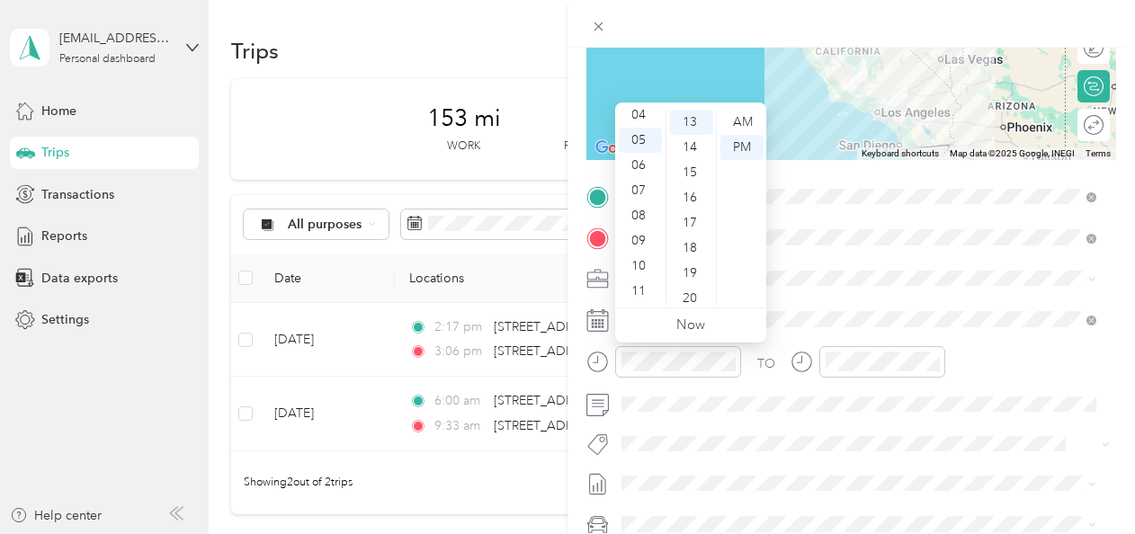
click at [761, 378] on div "TO" at bounding box center [852, 368] width 530 height 44
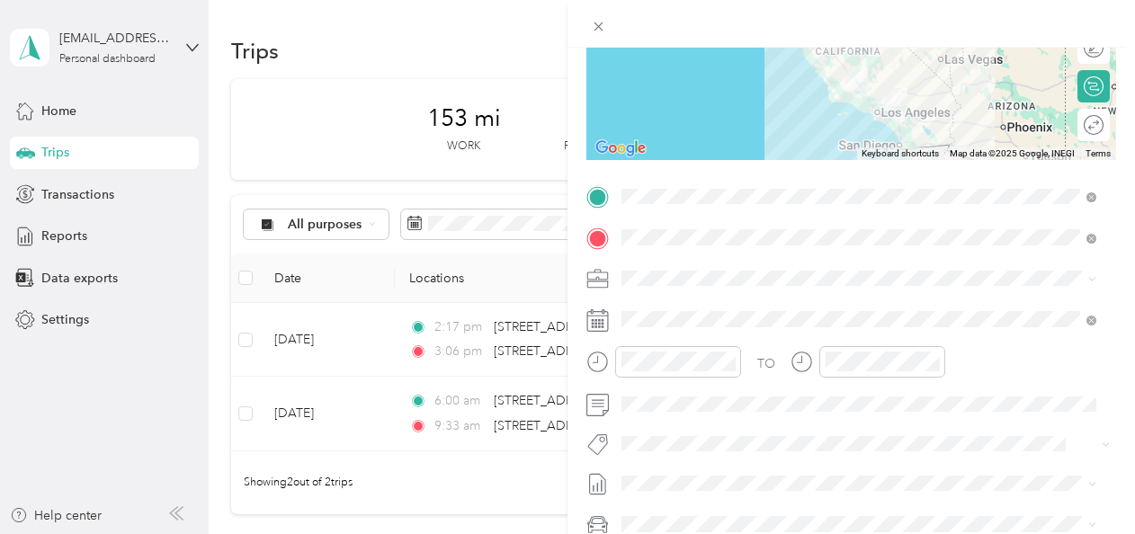
click at [884, 377] on div at bounding box center [868, 368] width 155 height 44
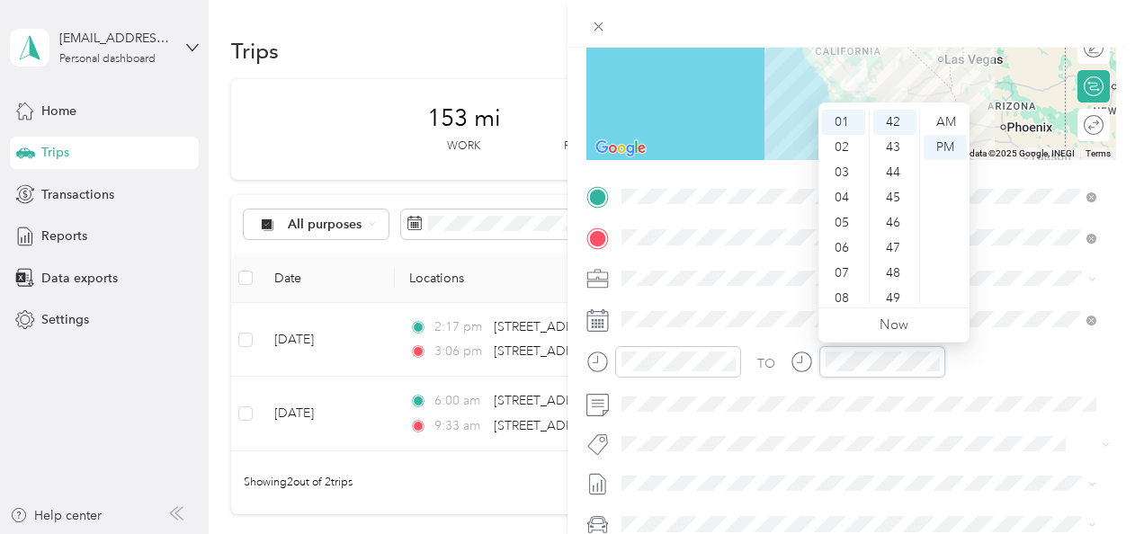
scroll to position [1058, 0]
click at [844, 250] on div "06" at bounding box center [843, 248] width 43 height 25
click at [844, 193] on div "07" at bounding box center [843, 190] width 43 height 25
click at [898, 139] on div "33" at bounding box center [895, 133] width 43 height 25
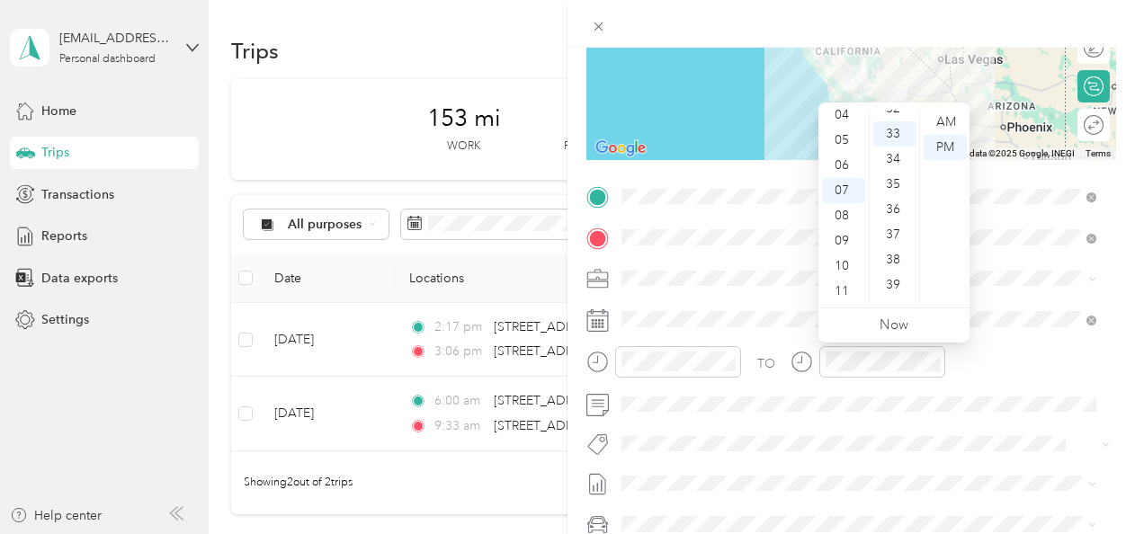
scroll to position [831, 0]
click at [952, 146] on div "PM" at bounding box center [945, 147] width 43 height 25
click at [774, 329] on span at bounding box center [865, 319] width 501 height 29
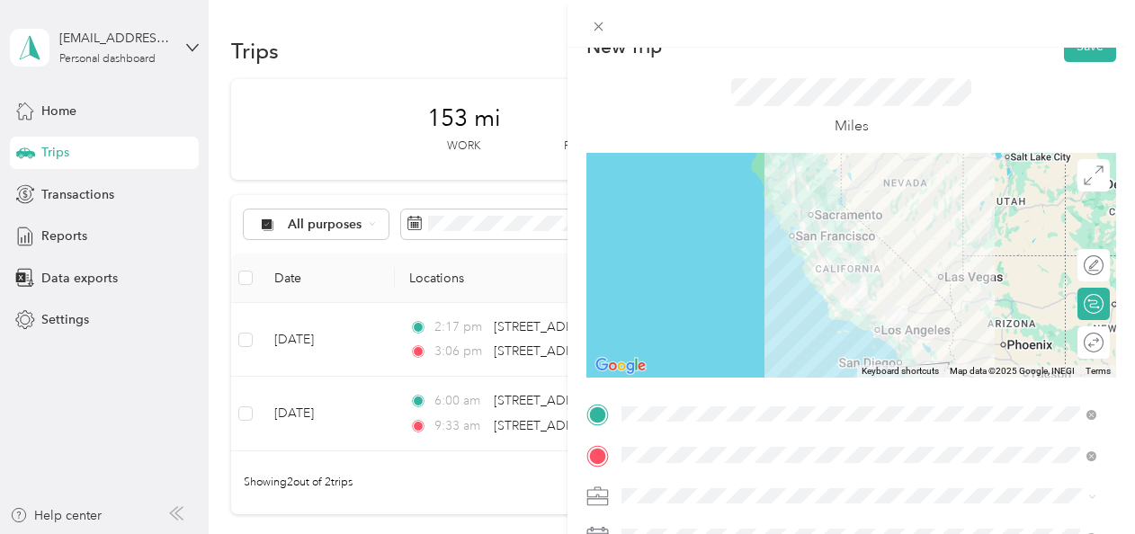
scroll to position [0, 0]
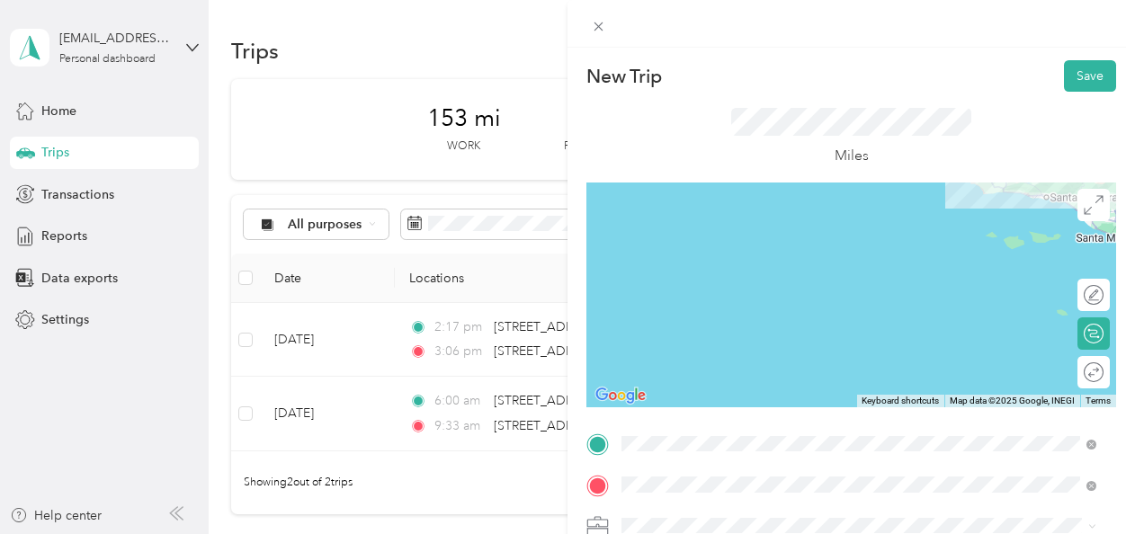
click at [1082, 74] on button "Save" at bounding box center [1090, 75] width 52 height 31
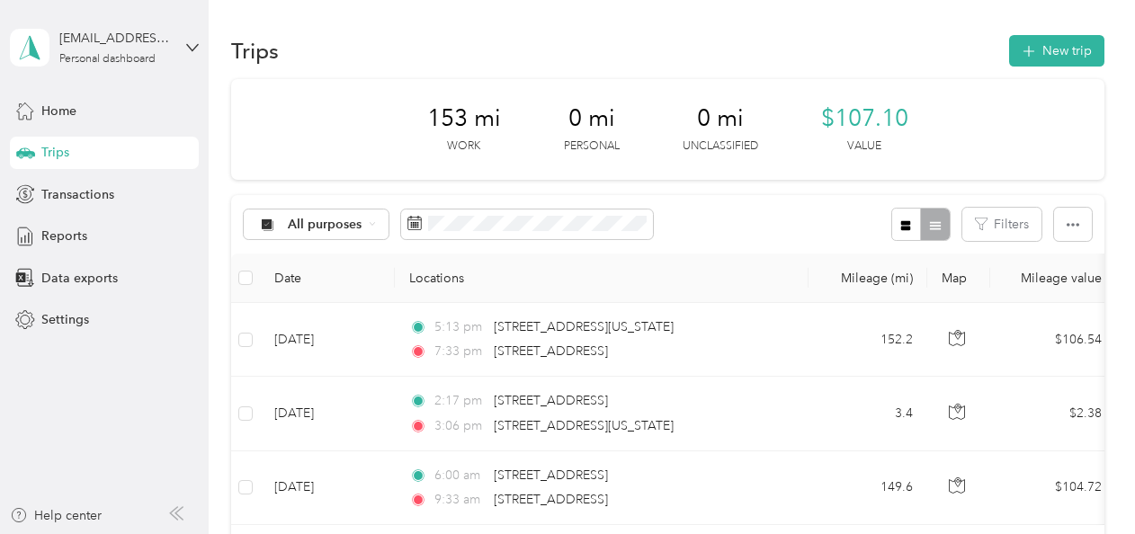
click at [1043, 50] on button "New trip" at bounding box center [1057, 50] width 95 height 31
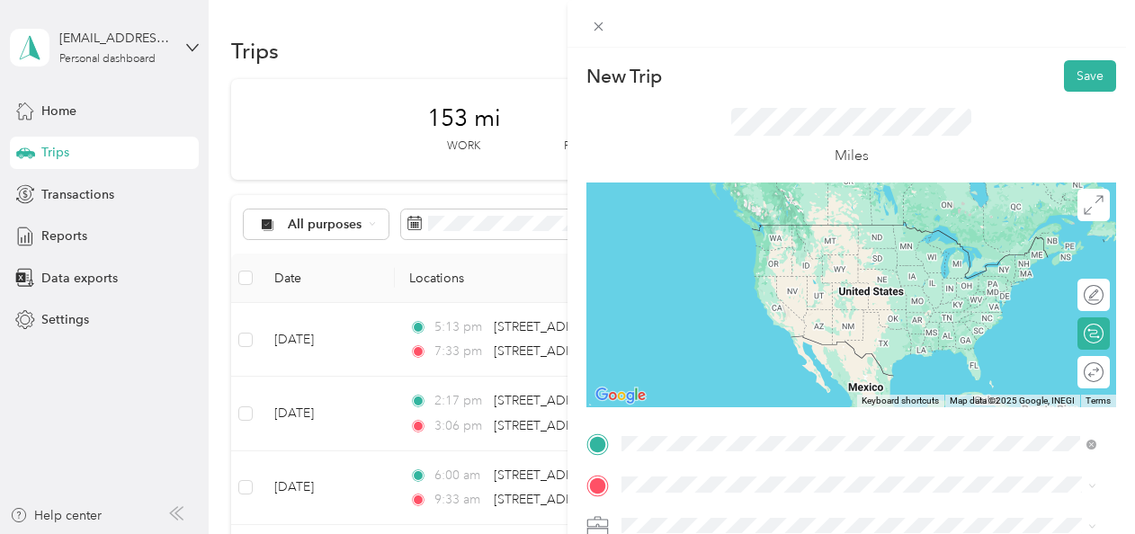
click at [769, 229] on span "[STREET_ADDRESS][US_STATE]" at bounding box center [746, 225] width 180 height 16
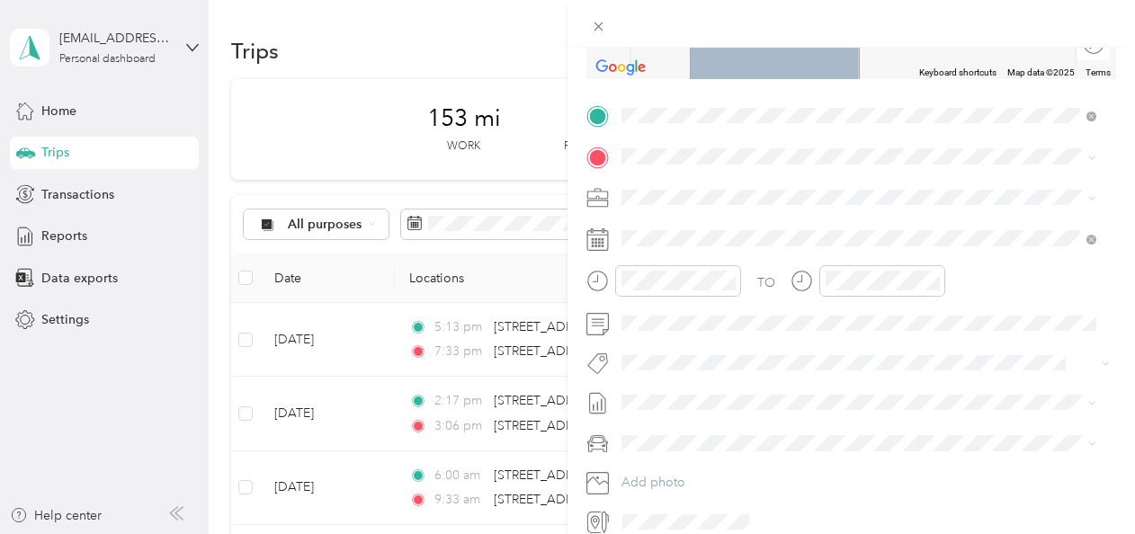
scroll to position [329, 0]
click at [741, 226] on span "[STREET_ADDRESS][PERSON_NAME][US_STATE]" at bounding box center [796, 220] width 280 height 16
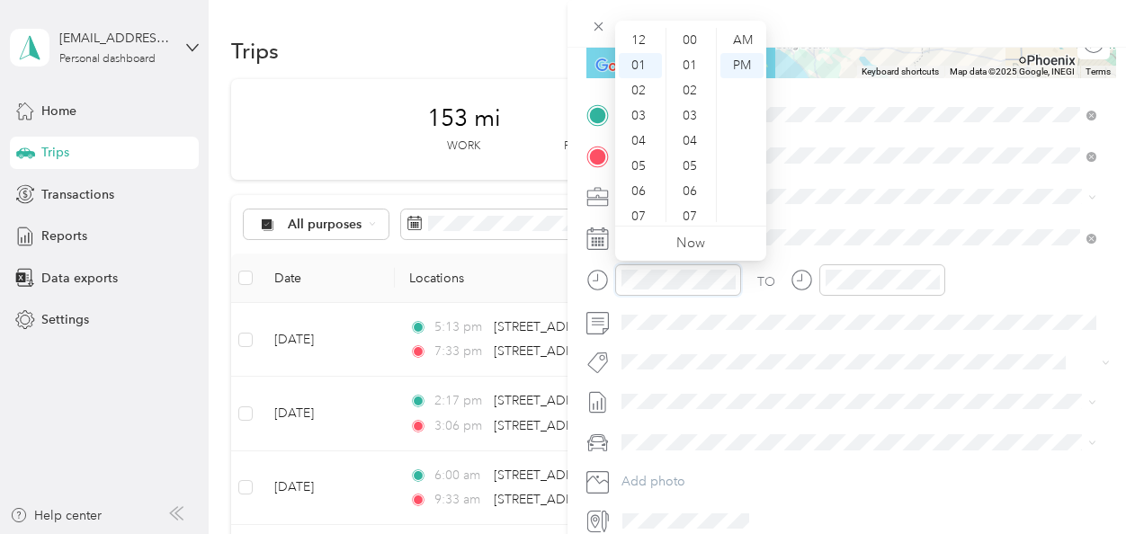
scroll to position [25, 0]
click at [641, 147] on div "05" at bounding box center [640, 141] width 43 height 25
click at [690, 76] on div "15" at bounding box center [691, 73] width 43 height 25
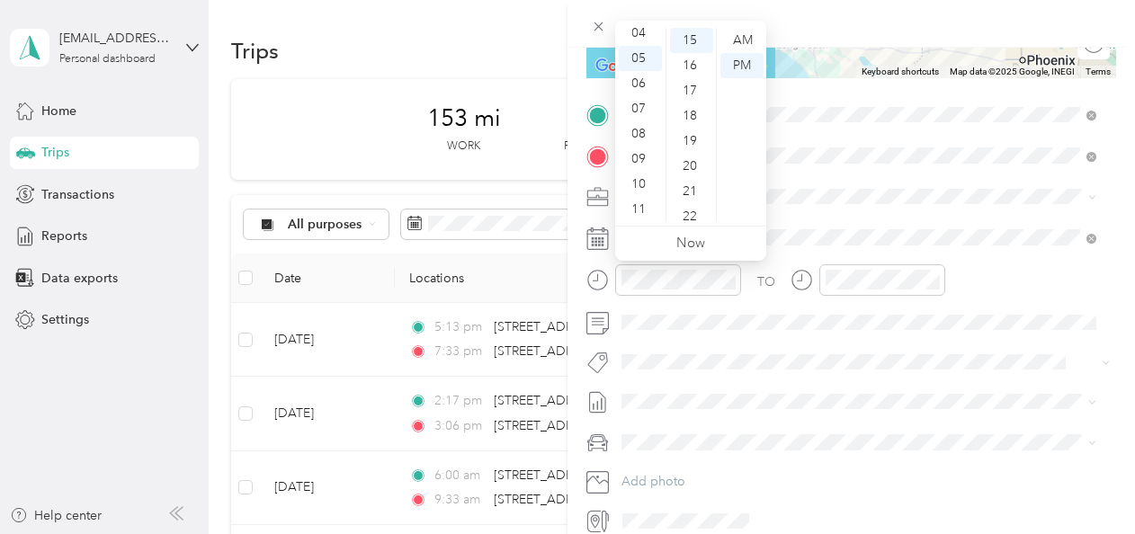
click at [741, 35] on div "AM" at bounding box center [742, 40] width 43 height 25
click at [577, 184] on form "New Trip Save This trip cannot be edited because it is either under review, app…" at bounding box center [852, 133] width 568 height 804
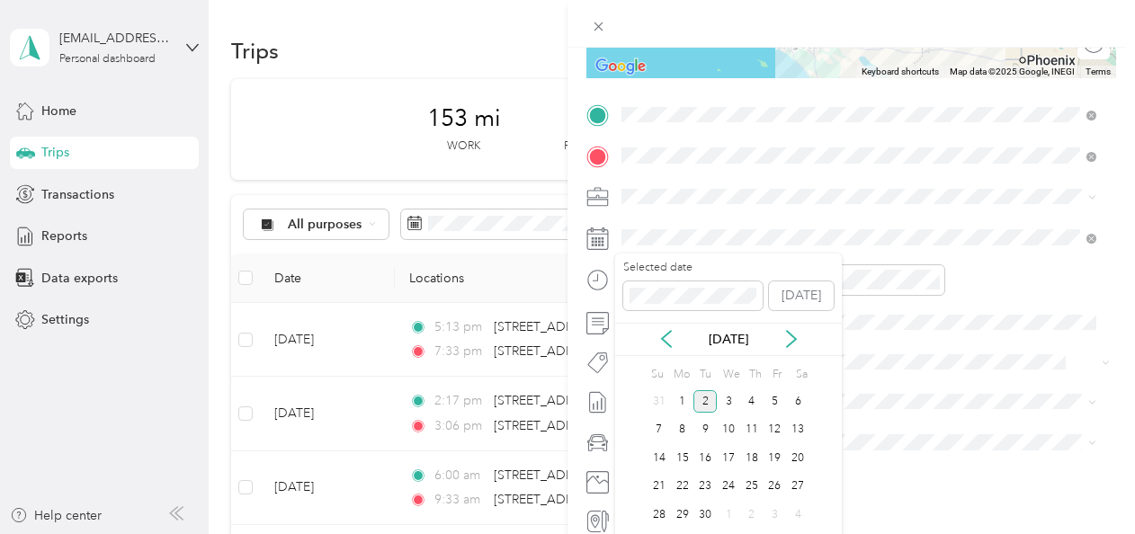
click at [669, 331] on icon at bounding box center [667, 339] width 18 height 18
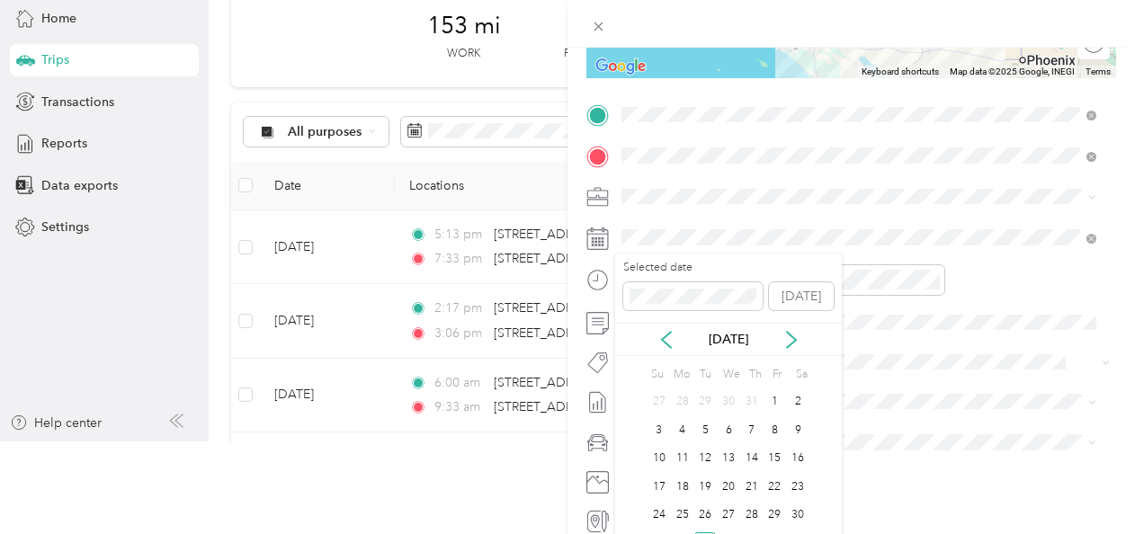
scroll to position [0, 0]
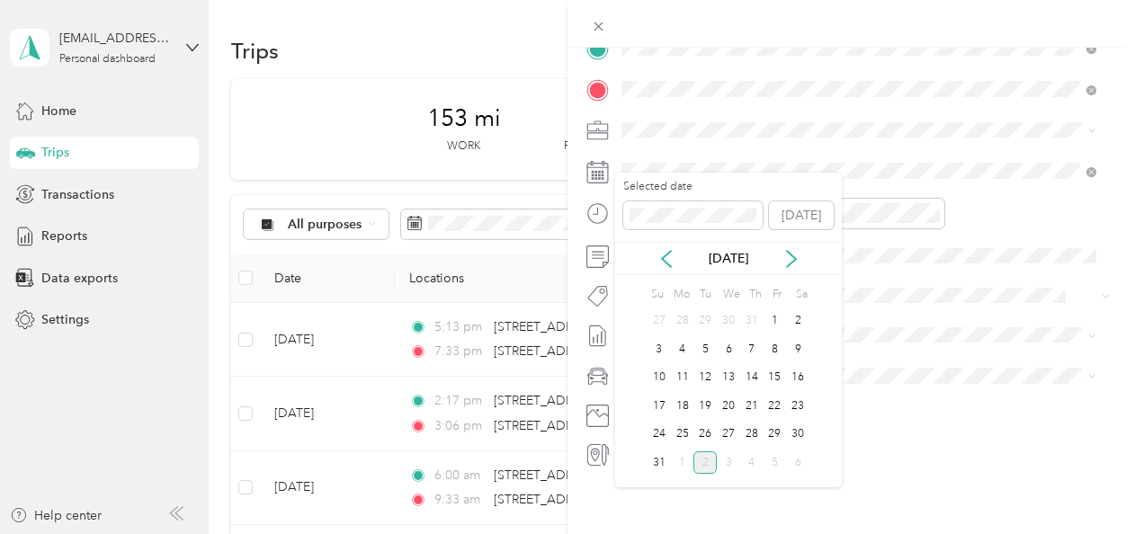
click at [782, 432] on div "29" at bounding box center [775, 435] width 23 height 22
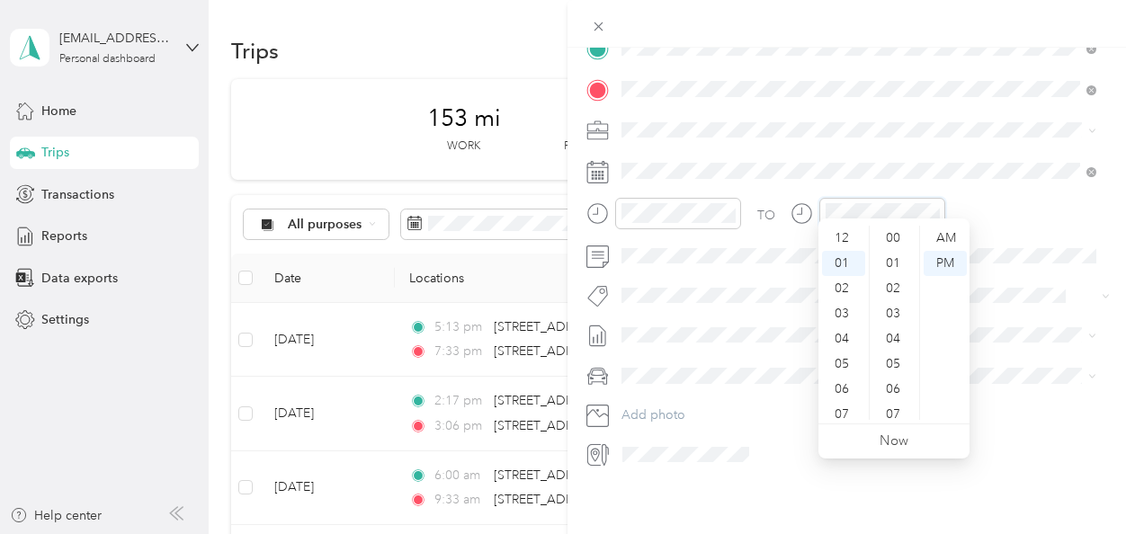
scroll to position [25, 0]
click at [837, 367] on div "09" at bounding box center [843, 369] width 43 height 25
click at [891, 292] on div "14" at bounding box center [895, 290] width 43 height 25
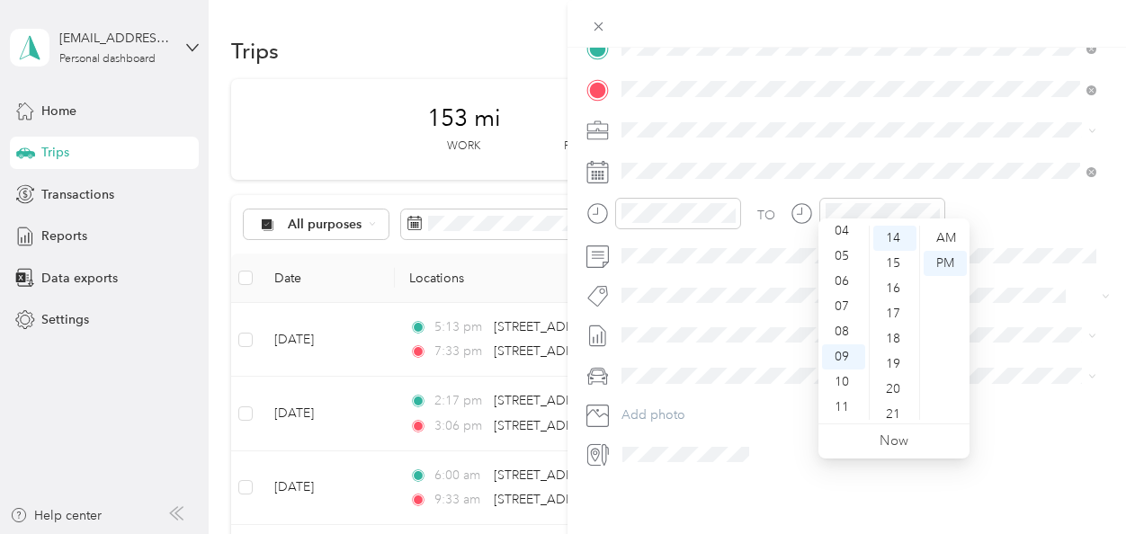
click at [954, 238] on div "AM" at bounding box center [945, 238] width 43 height 25
click at [977, 202] on div "TO" at bounding box center [852, 220] width 530 height 44
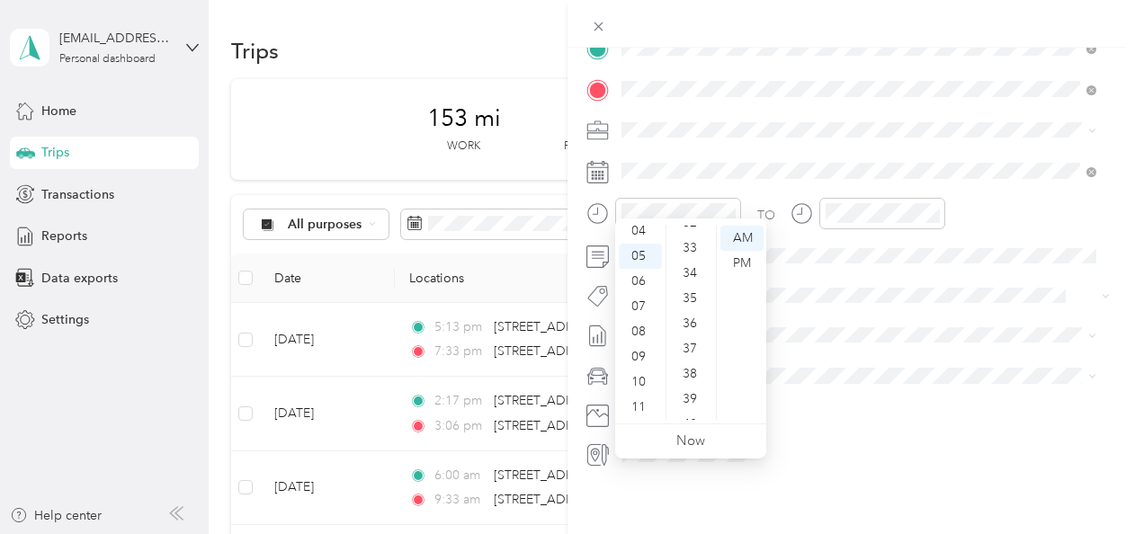
click at [695, 322] on div "36" at bounding box center [691, 323] width 43 height 25
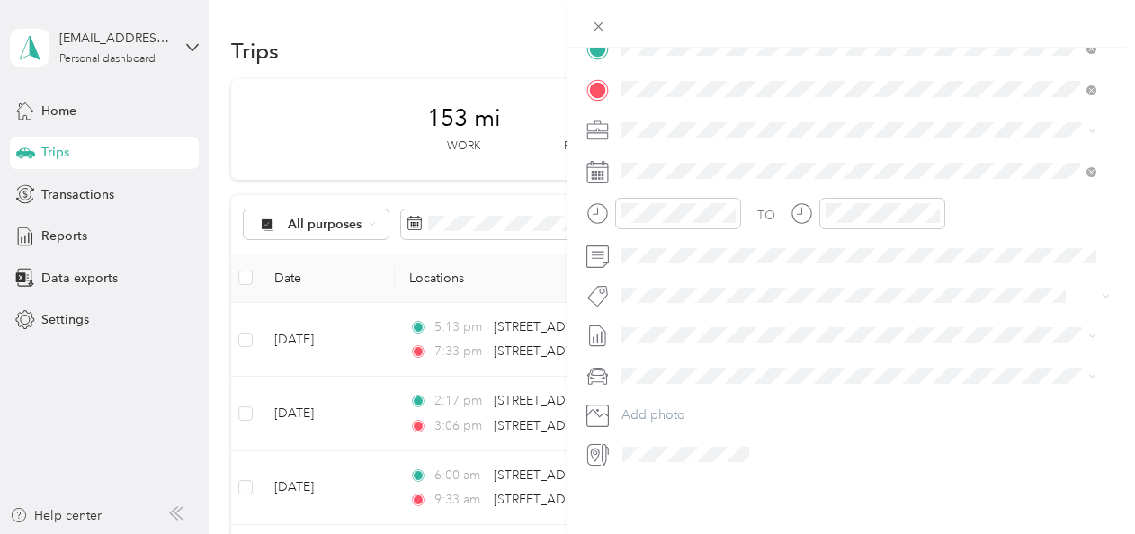
click at [767, 206] on div "TO" at bounding box center [767, 215] width 18 height 19
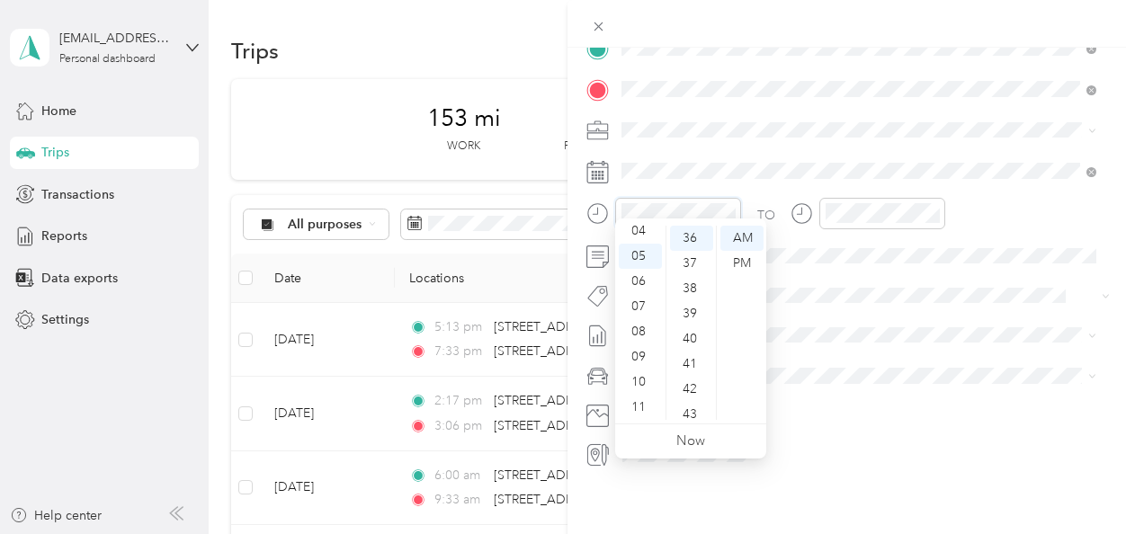
click at [727, 207] on icon "close-circle" at bounding box center [729, 213] width 13 height 13
click at [642, 257] on div "05" at bounding box center [640, 256] width 43 height 25
click at [684, 307] on div "30" at bounding box center [691, 304] width 43 height 25
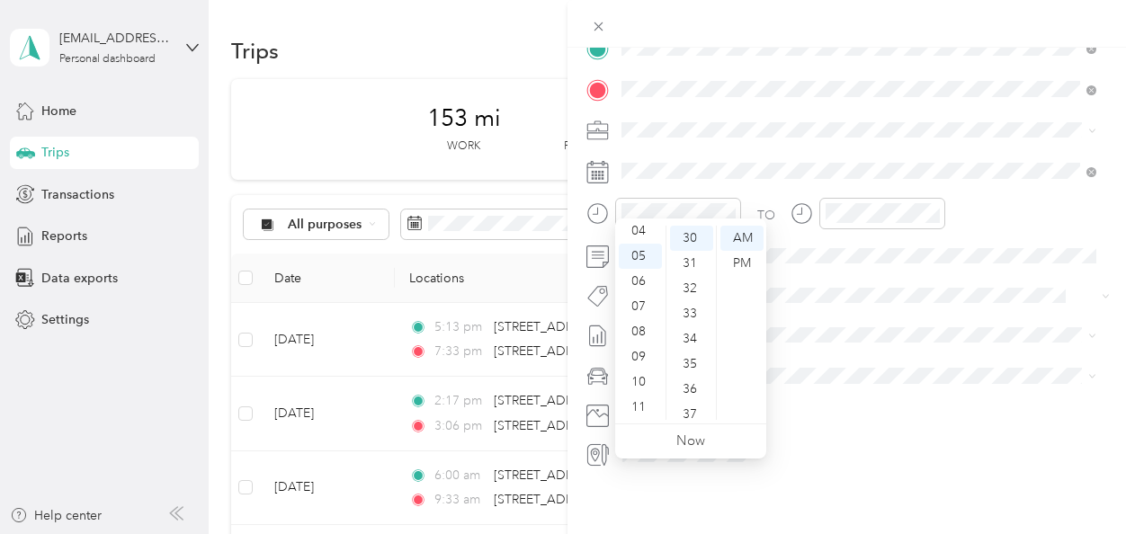
click at [758, 206] on div "TO" at bounding box center [767, 215] width 18 height 19
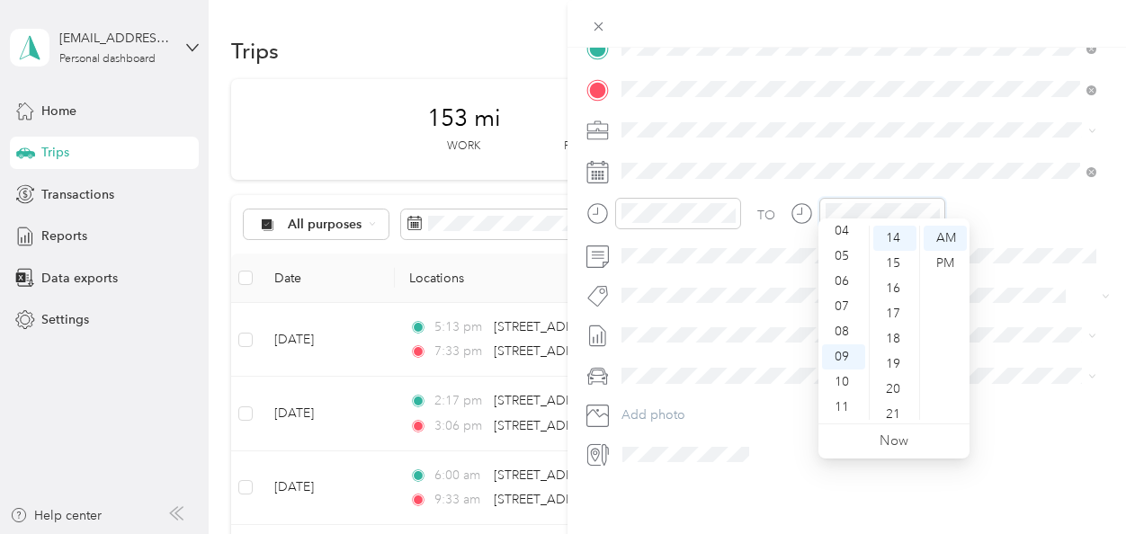
scroll to position [0, 0]
click at [978, 198] on div "TO" at bounding box center [852, 220] width 530 height 44
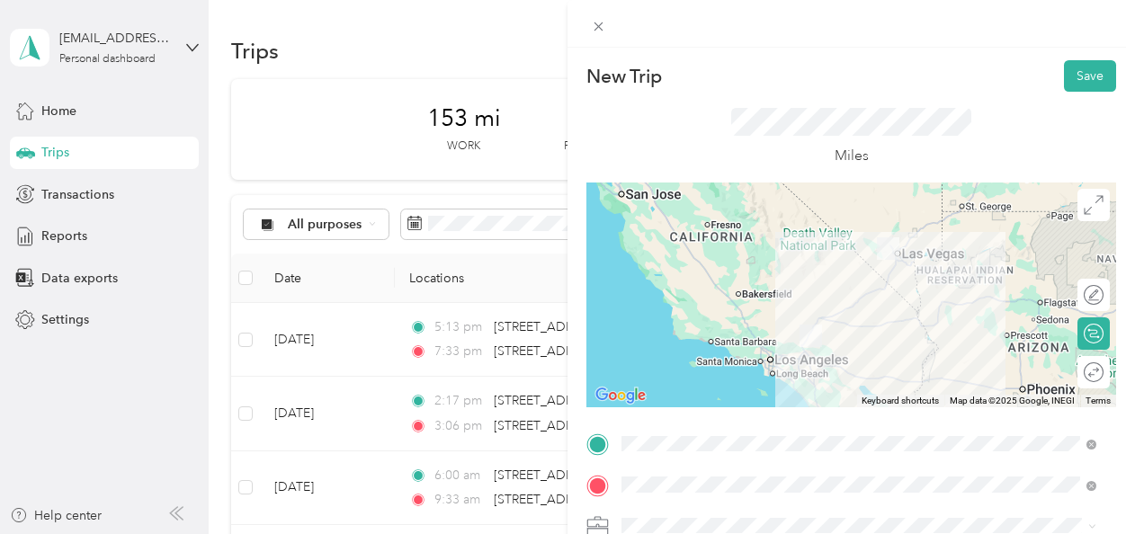
click at [1076, 72] on button "Save" at bounding box center [1090, 75] width 52 height 31
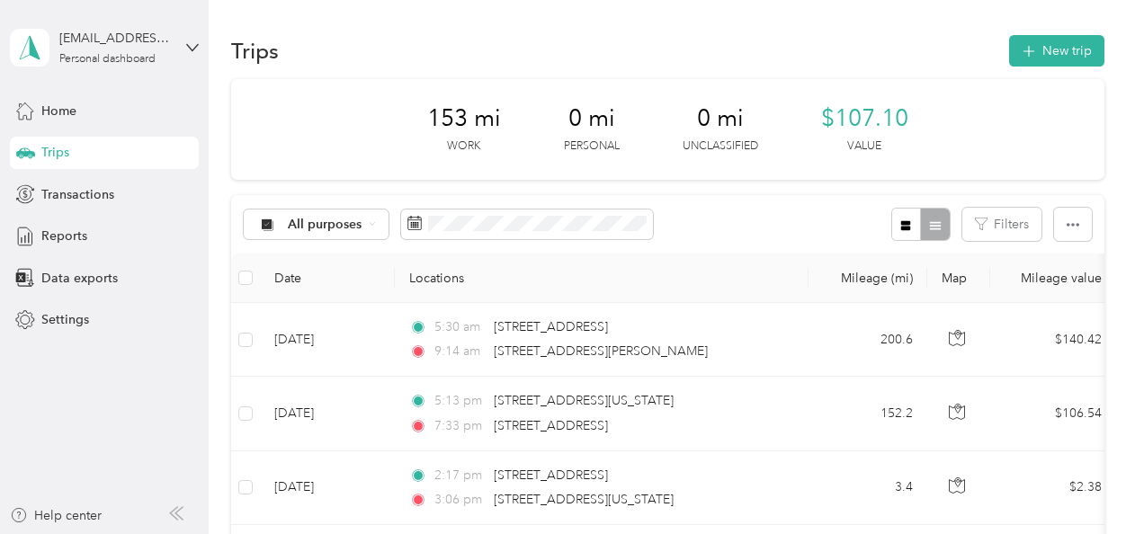
click at [1044, 40] on button "New trip" at bounding box center [1057, 50] width 95 height 31
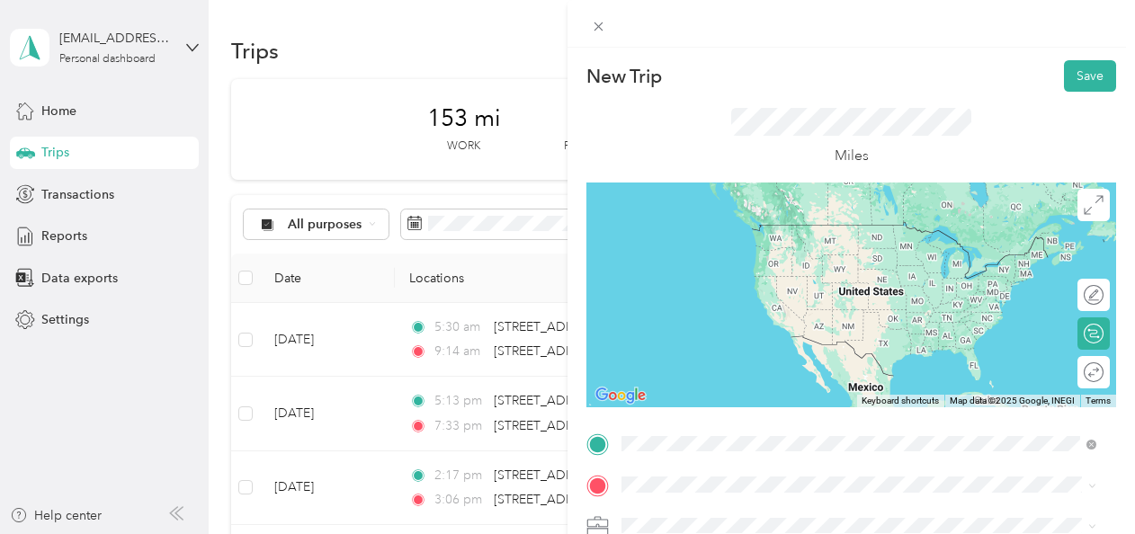
click at [774, 403] on span "[STREET_ADDRESS][PERSON_NAME][US_STATE]" at bounding box center [796, 395] width 280 height 16
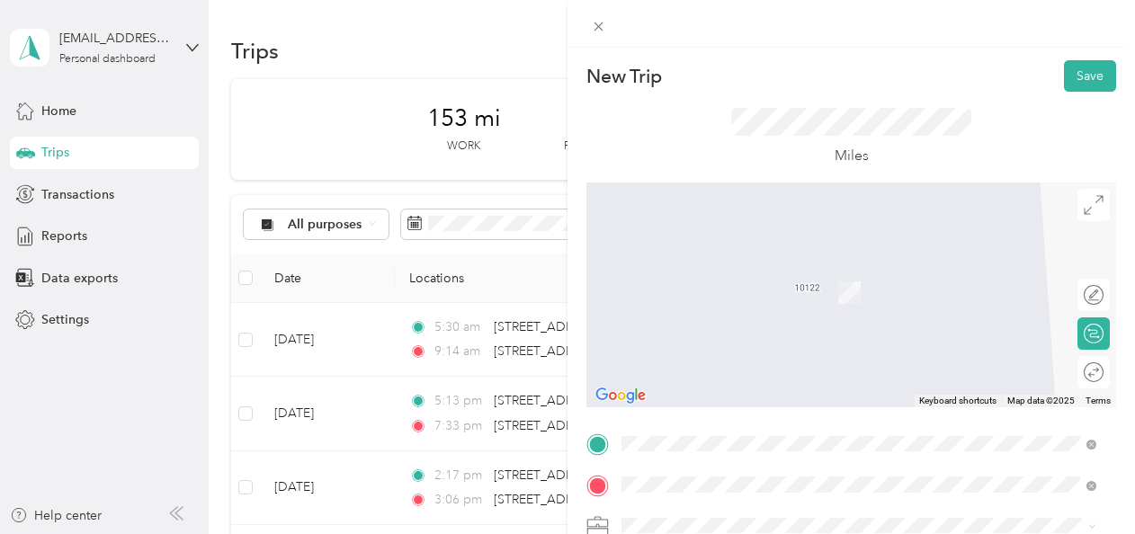
click at [785, 274] on span "[STREET_ADDRESS][PERSON_NAME][US_STATE]" at bounding box center [796, 266] width 280 height 16
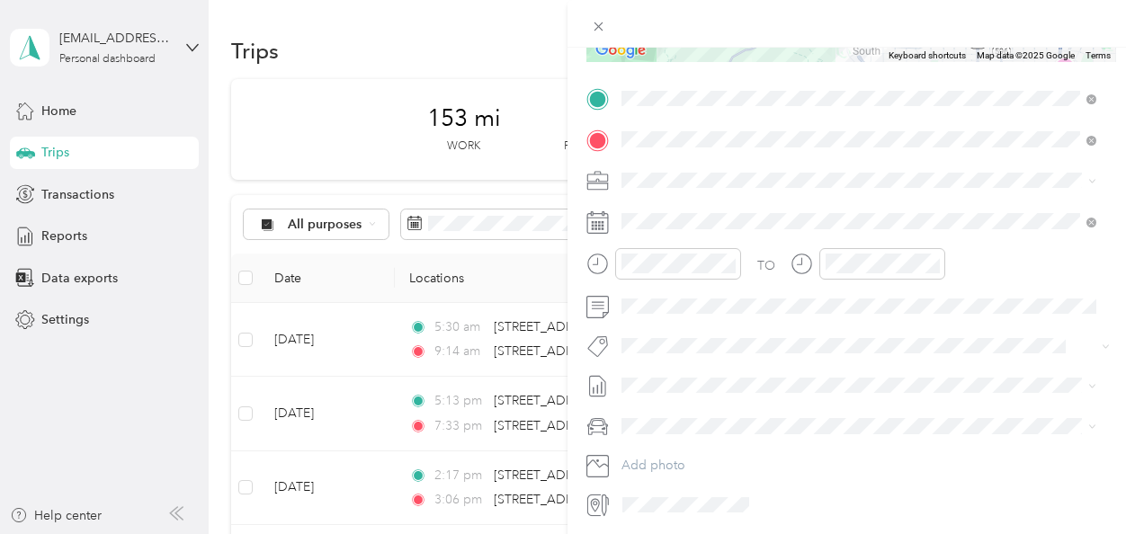
scroll to position [350, 0]
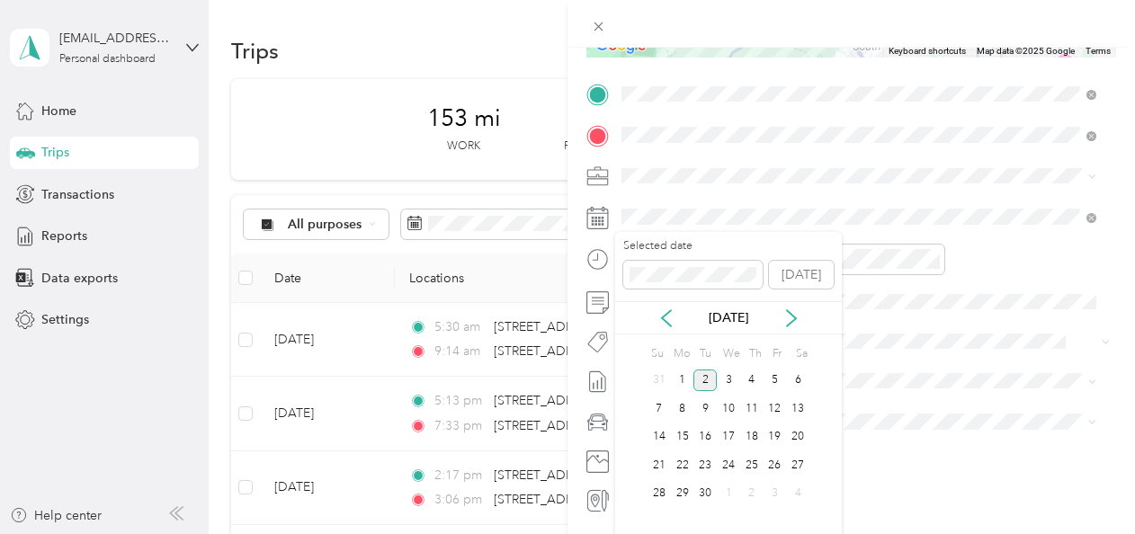
click at [660, 314] on icon at bounding box center [667, 319] width 18 height 18
click at [774, 501] on div "29" at bounding box center [775, 494] width 23 height 22
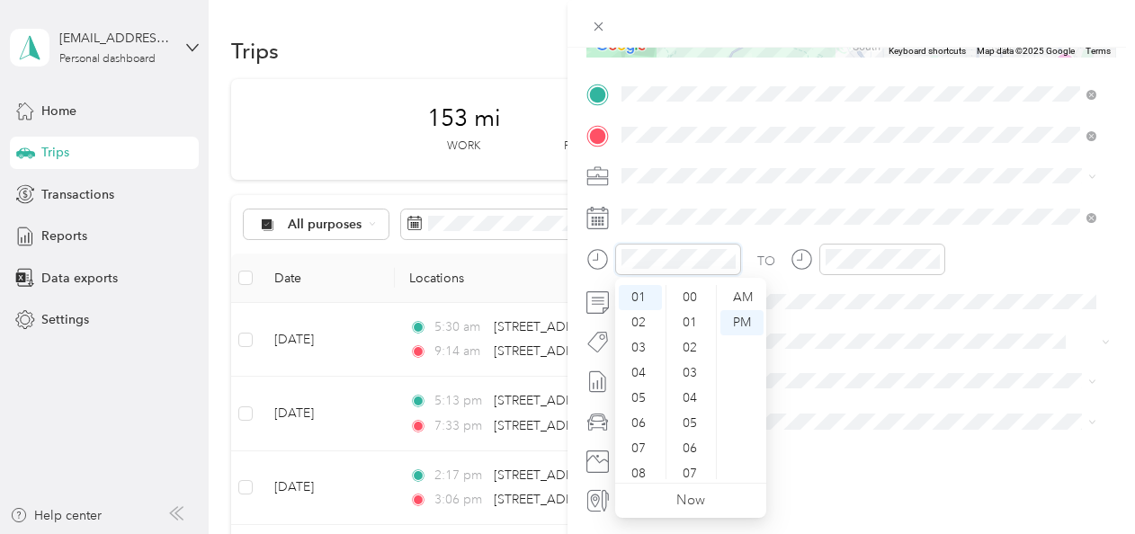
scroll to position [0, 0]
click at [637, 300] on div "12" at bounding box center [640, 297] width 43 height 25
click at [690, 341] on div "02" at bounding box center [691, 348] width 43 height 25
click at [759, 320] on div "PM" at bounding box center [742, 322] width 43 height 25
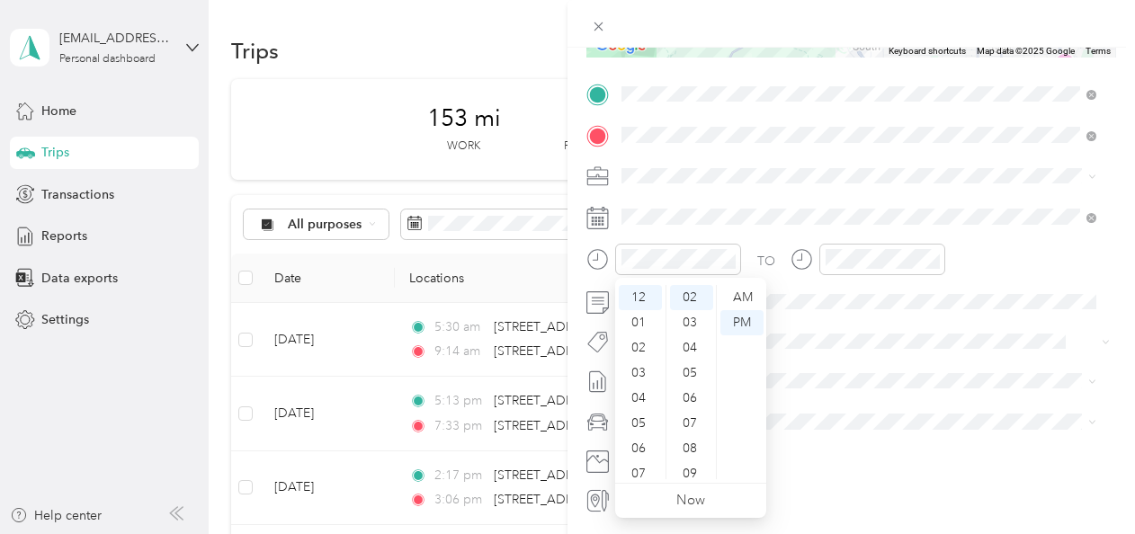
click at [795, 324] on div "TO Add photo" at bounding box center [852, 297] width 530 height 435
click at [695, 450] on div "08" at bounding box center [691, 448] width 43 height 25
click at [747, 236] on div "TO Add photo" at bounding box center [852, 297] width 530 height 435
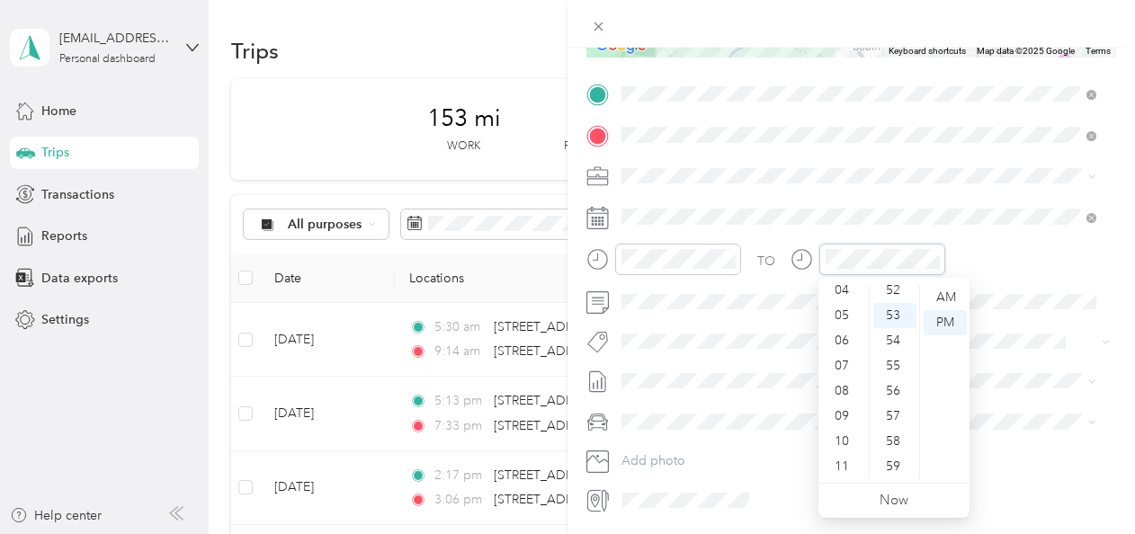
scroll to position [0, 0]
click at [843, 301] on div "12" at bounding box center [843, 297] width 43 height 25
click at [898, 403] on div "41" at bounding box center [895, 394] width 43 height 25
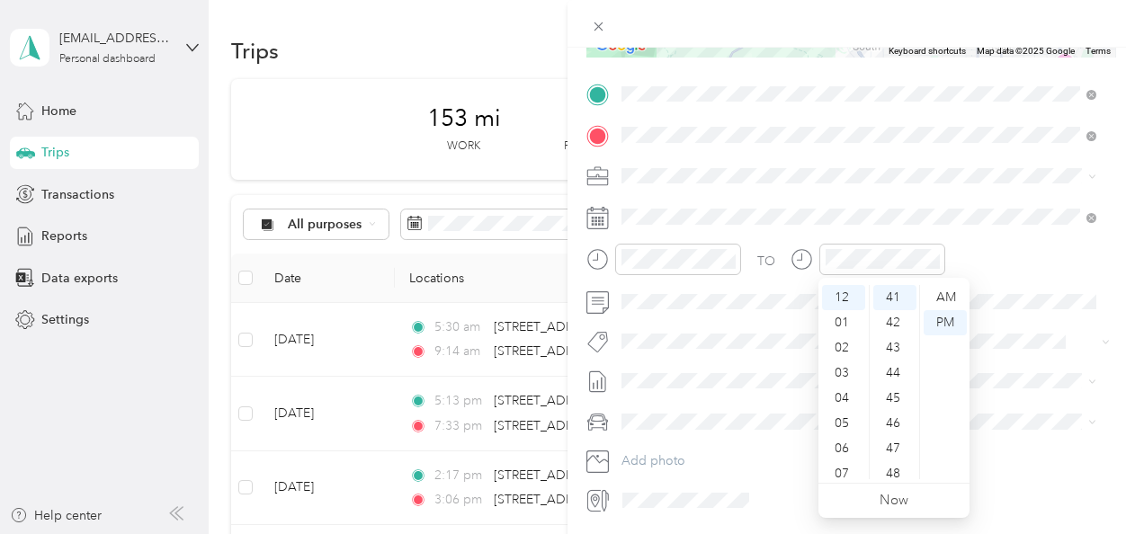
click at [960, 226] on span at bounding box center [865, 216] width 501 height 29
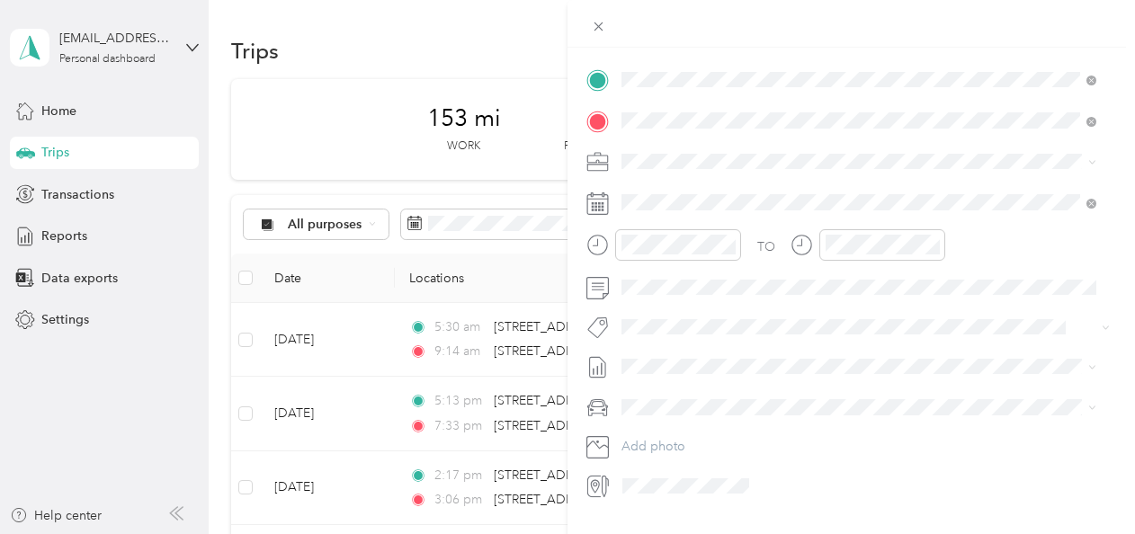
scroll to position [0, 0]
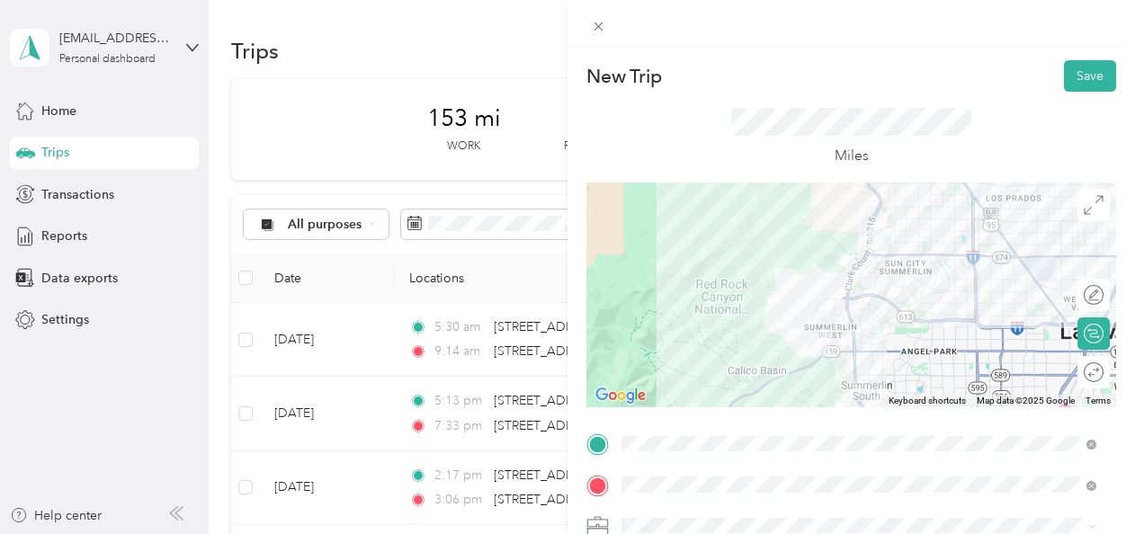
click at [1083, 68] on button "Save" at bounding box center [1090, 75] width 52 height 31
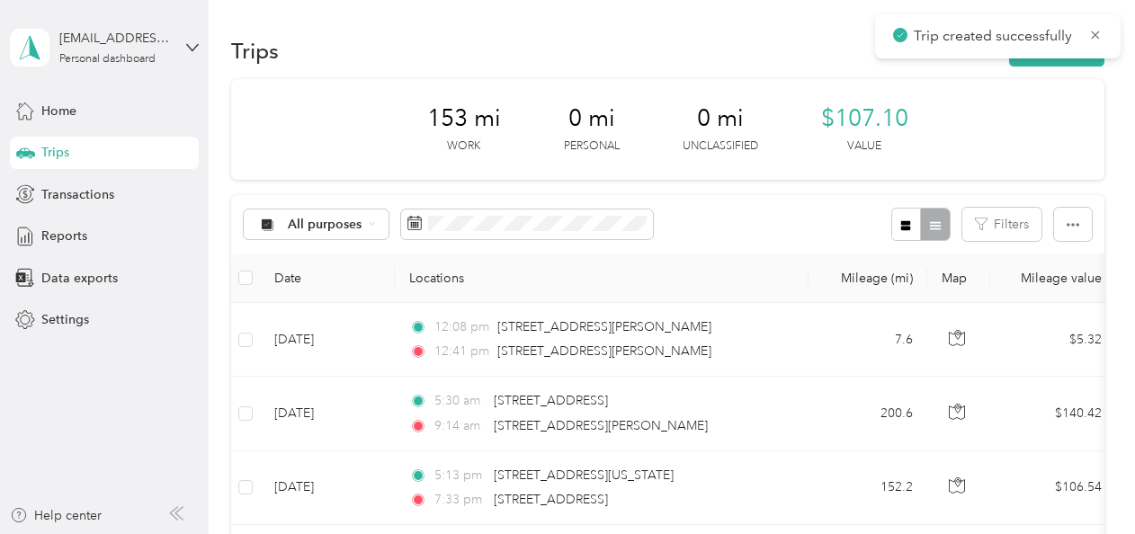
click at [1046, 63] on button "New trip" at bounding box center [1057, 50] width 95 height 31
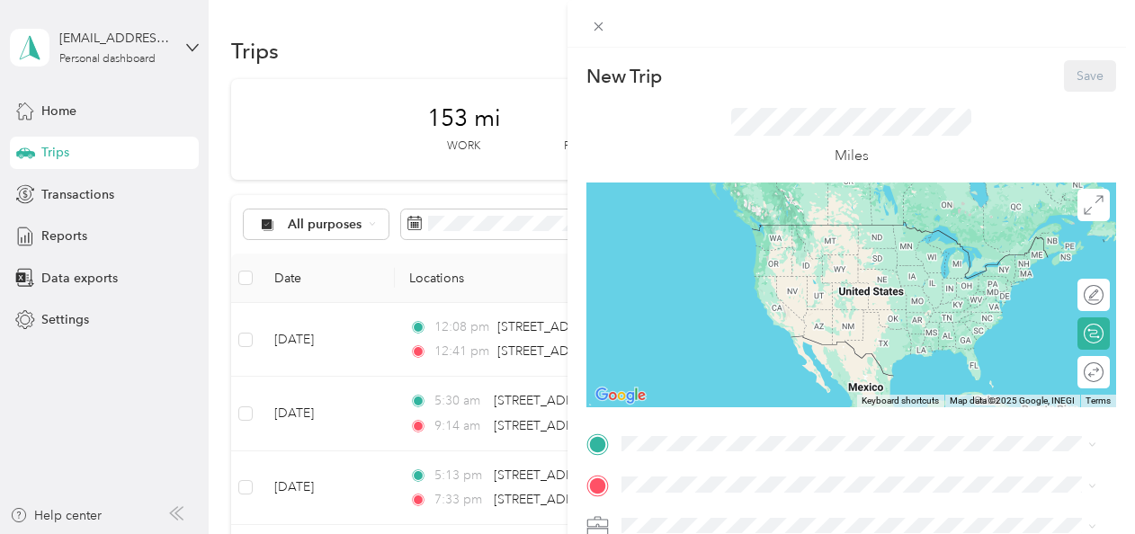
click at [688, 434] on span at bounding box center [865, 444] width 501 height 29
click at [669, 453] on span at bounding box center [865, 444] width 501 height 29
click at [776, 233] on span "[STREET_ADDRESS][PERSON_NAME][US_STATE]" at bounding box center [796, 225] width 280 height 16
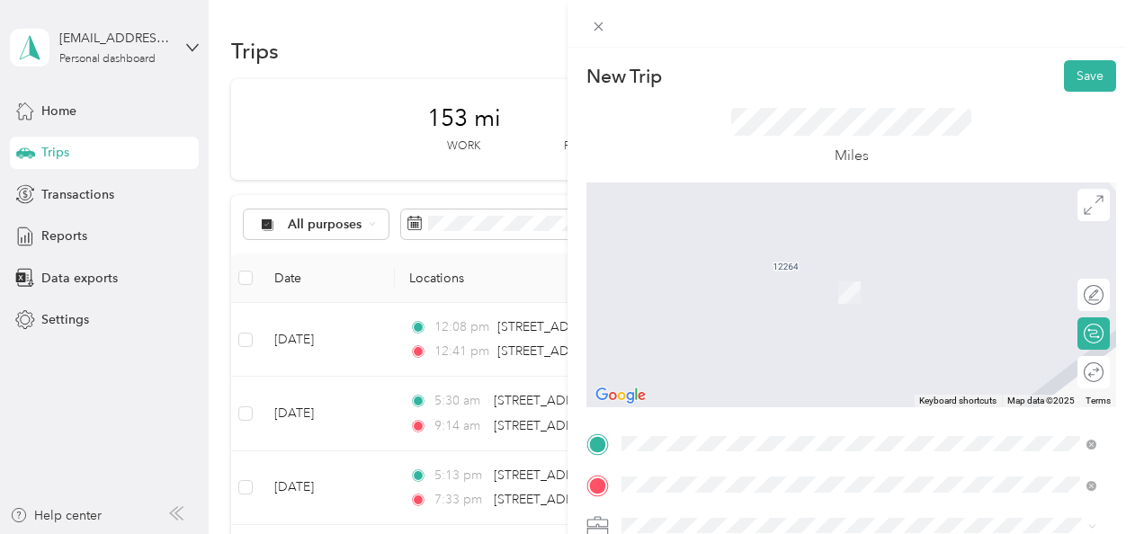
click at [748, 274] on span "[STREET_ADDRESS][US_STATE]" at bounding box center [746, 266] width 180 height 16
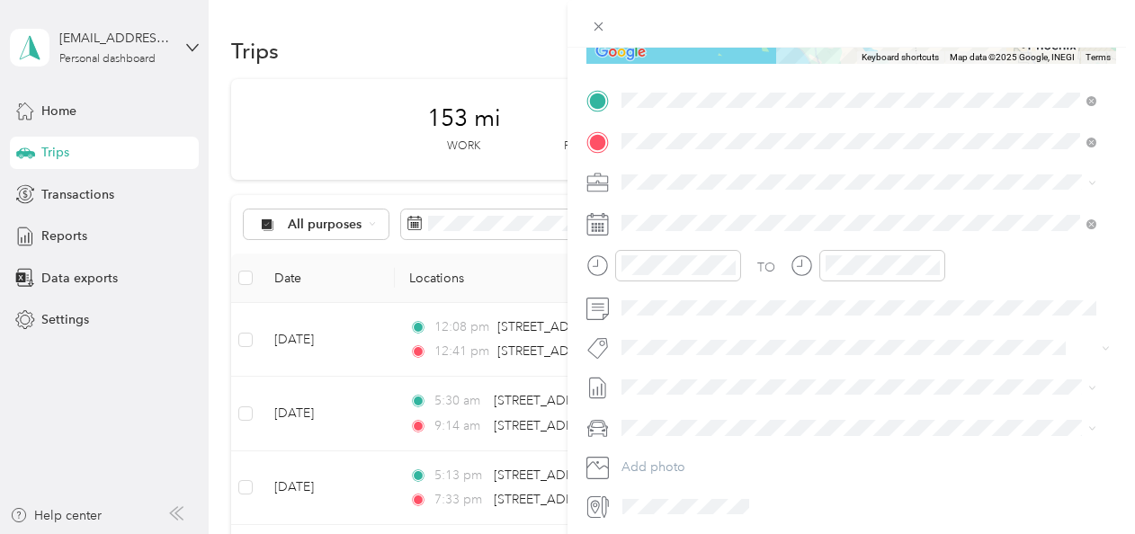
scroll to position [409, 0]
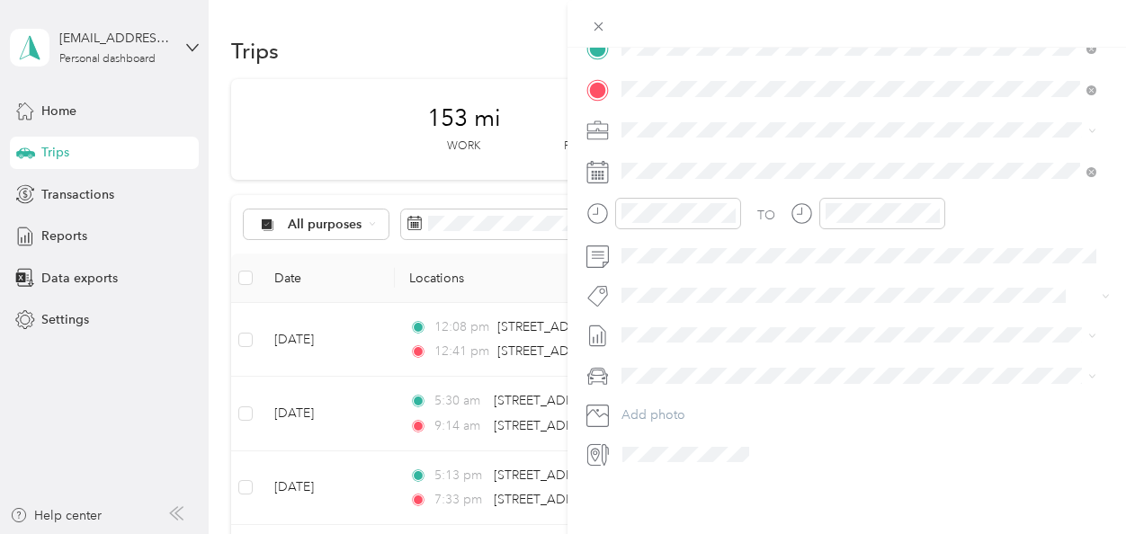
click at [664, 171] on div "TO Add photo" at bounding box center [852, 251] width 530 height 435
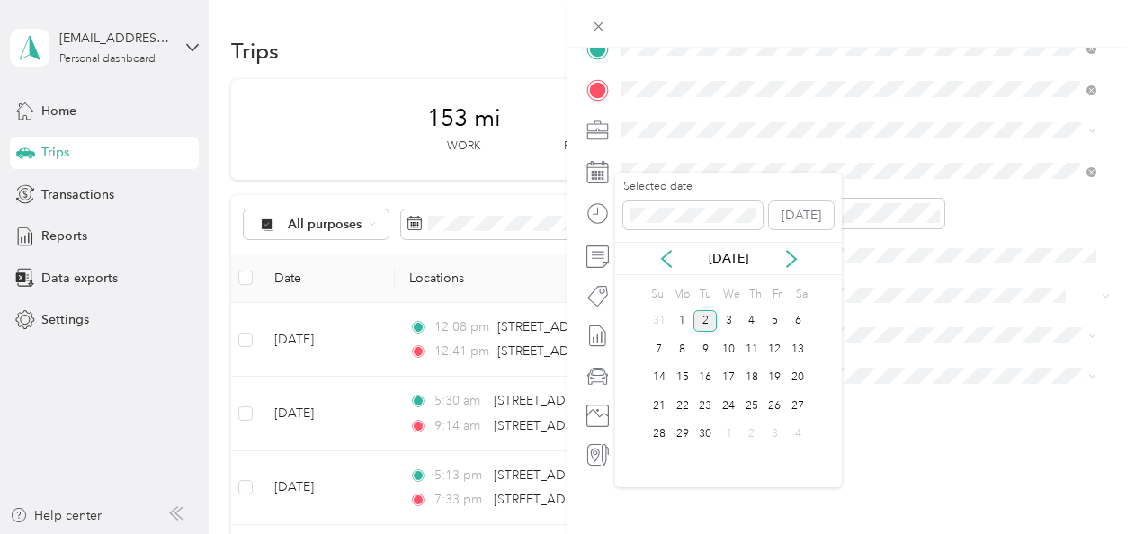
click at [668, 250] on icon at bounding box center [667, 259] width 18 height 18
click at [783, 432] on div "29" at bounding box center [775, 435] width 23 height 22
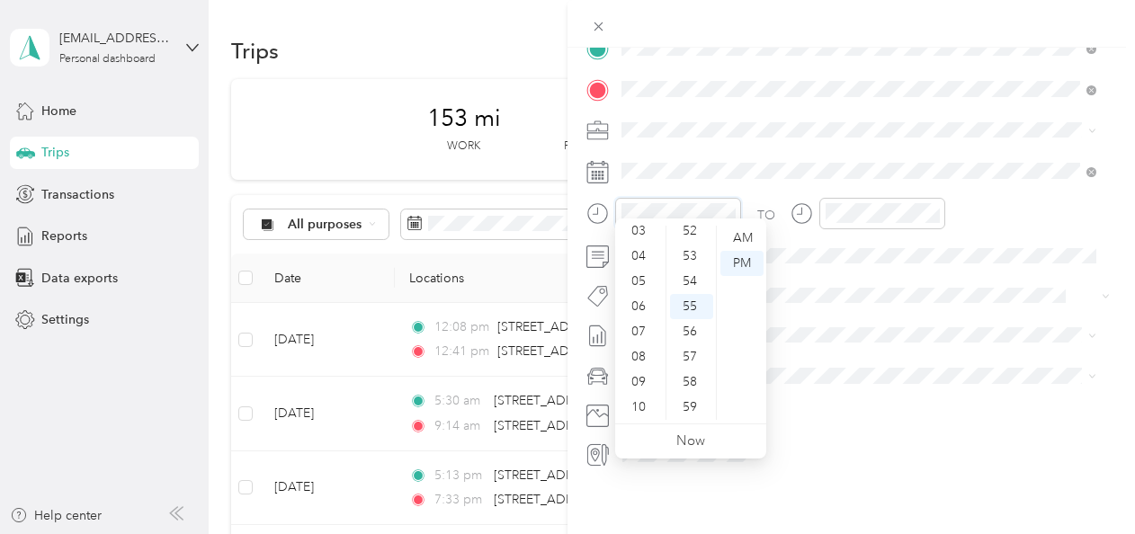
scroll to position [108, 0]
click at [642, 329] on div "08" at bounding box center [640, 331] width 43 height 25
click at [691, 374] on div "30" at bounding box center [691, 377] width 43 height 25
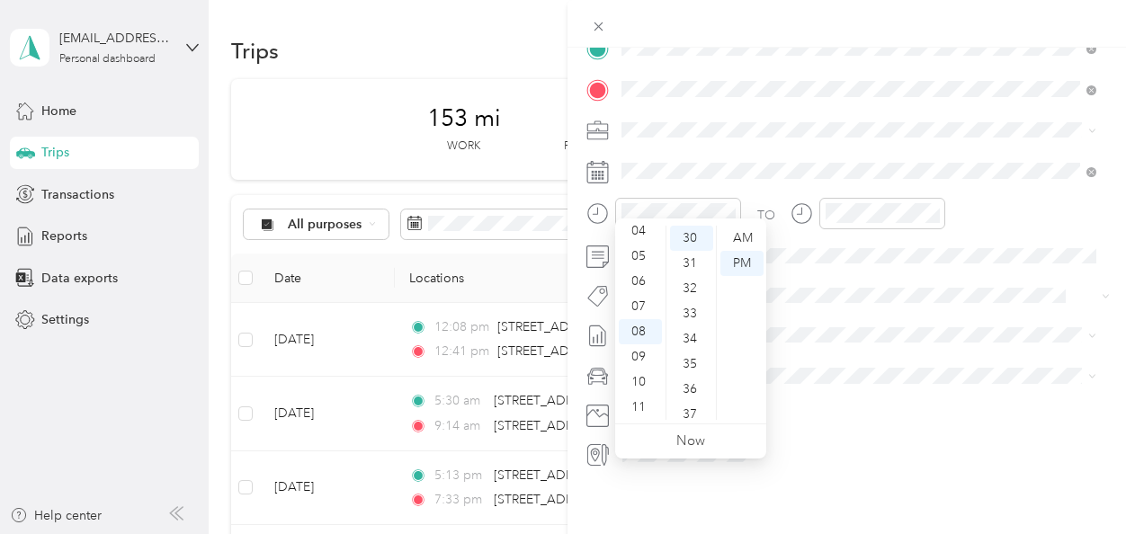
click at [749, 178] on div "TO Add photo" at bounding box center [852, 251] width 530 height 435
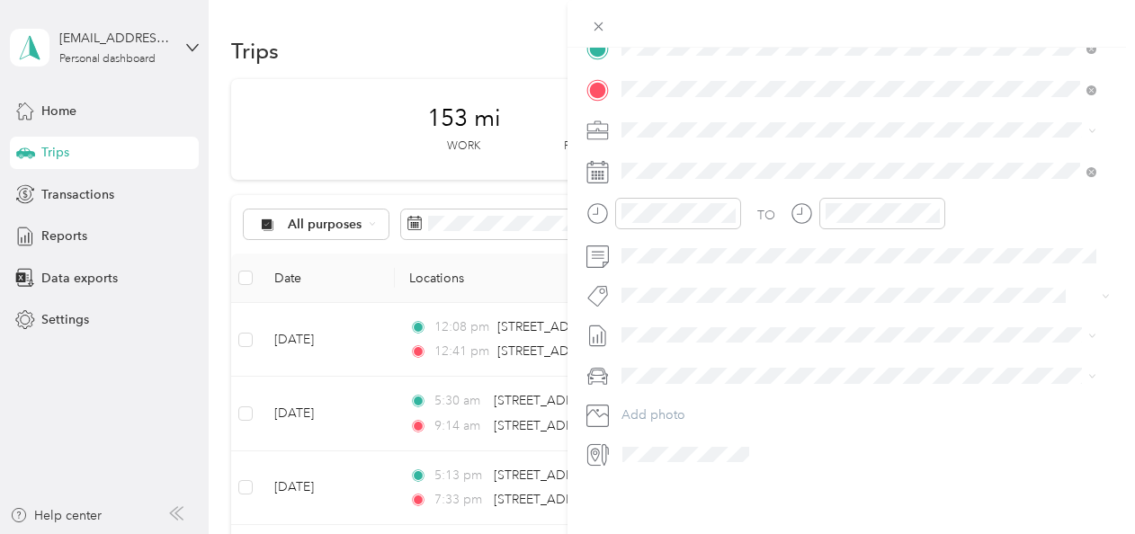
click at [820, 198] on div at bounding box center [883, 213] width 126 height 31
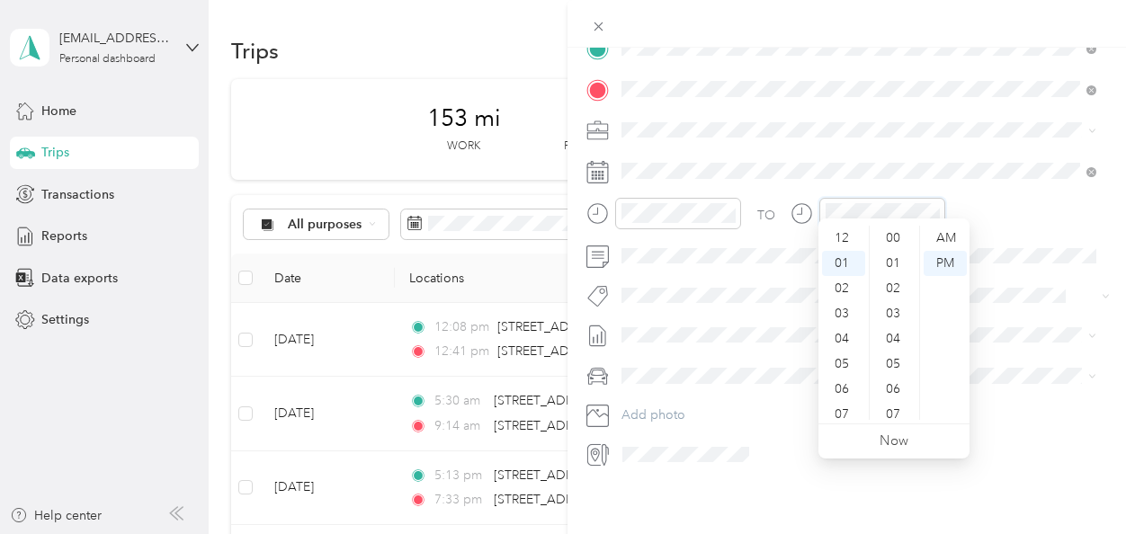
scroll to position [1317, 0]
click at [693, 212] on div at bounding box center [678, 213] width 126 height 31
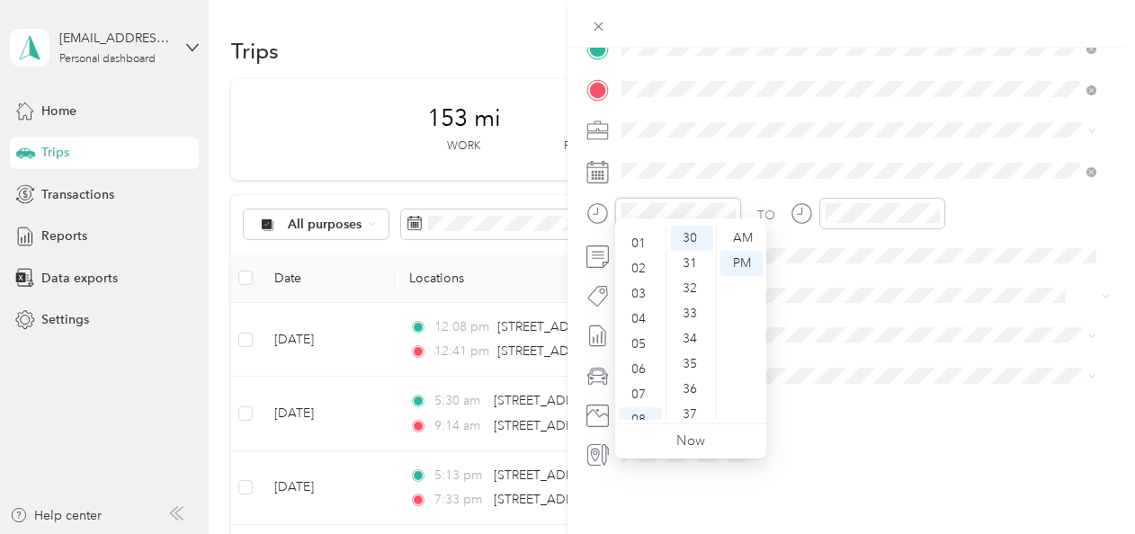
scroll to position [0, 0]
click at [639, 306] on div "03" at bounding box center [640, 313] width 43 height 25
click at [752, 212] on div "TO" at bounding box center [852, 220] width 530 height 44
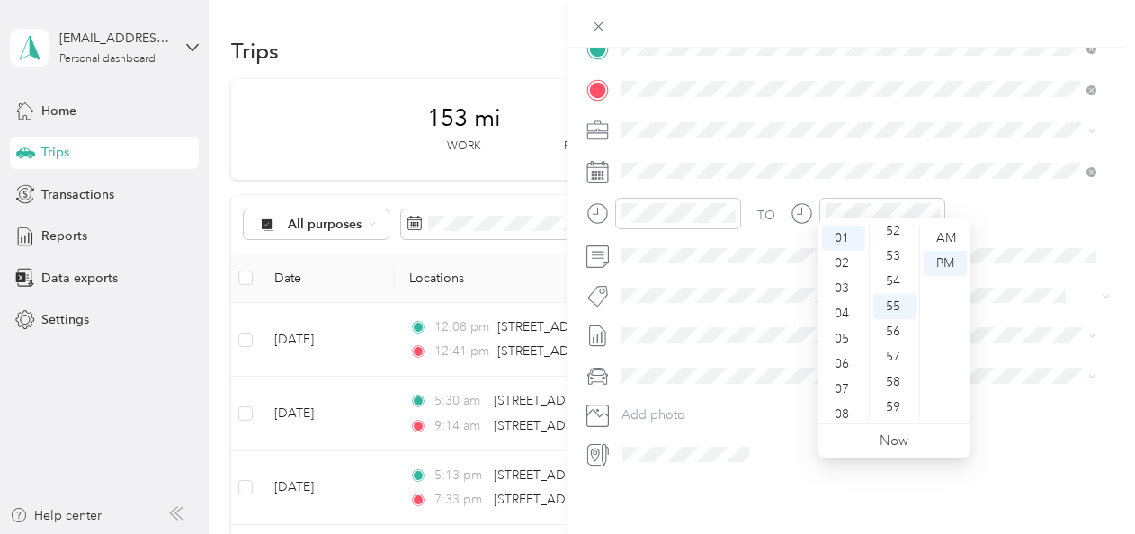
click at [846, 337] on div "05" at bounding box center [843, 339] width 43 height 25
click at [891, 304] on div "55" at bounding box center [895, 306] width 43 height 25
click at [990, 258] on div "TO Add photo" at bounding box center [852, 251] width 530 height 435
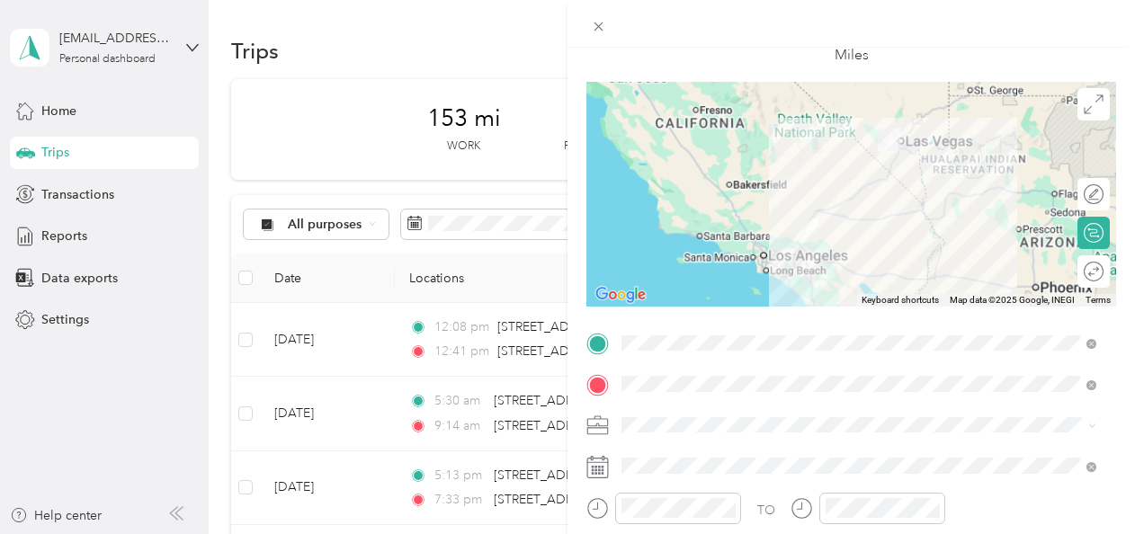
scroll to position [0, 0]
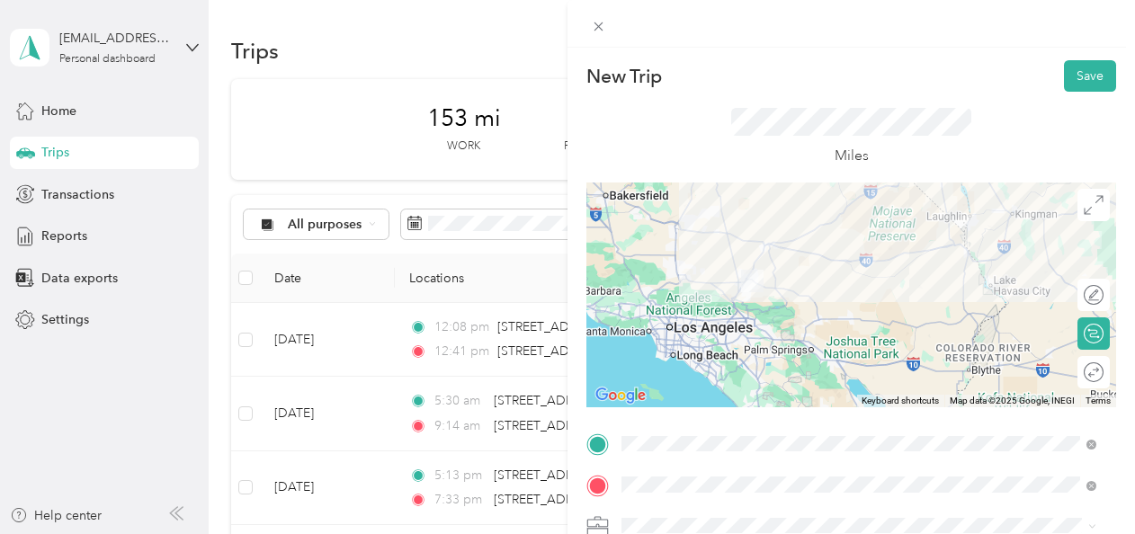
click at [1072, 79] on button "Save" at bounding box center [1090, 75] width 52 height 31
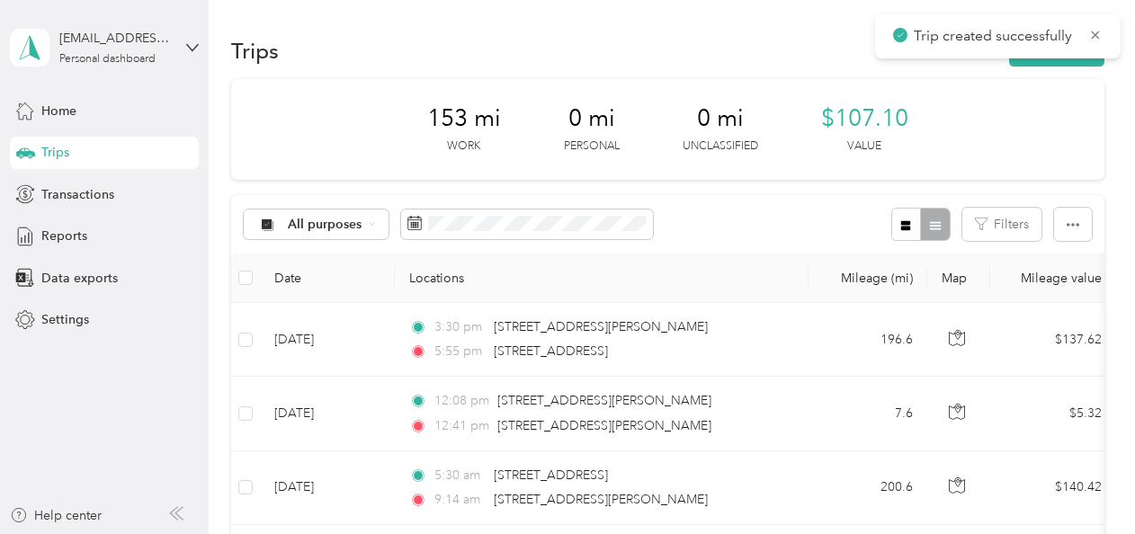
click at [652, 297] on th "Locations" at bounding box center [602, 278] width 414 height 49
click at [1071, 208] on button "button" at bounding box center [1074, 224] width 38 height 33
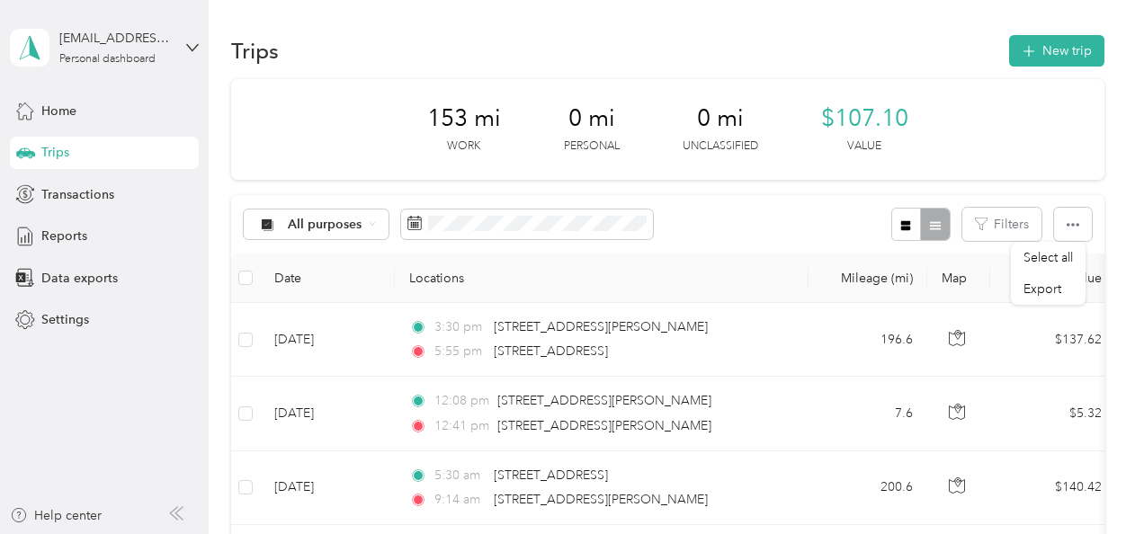
click at [1053, 256] on span "Select all" at bounding box center [1048, 257] width 49 height 15
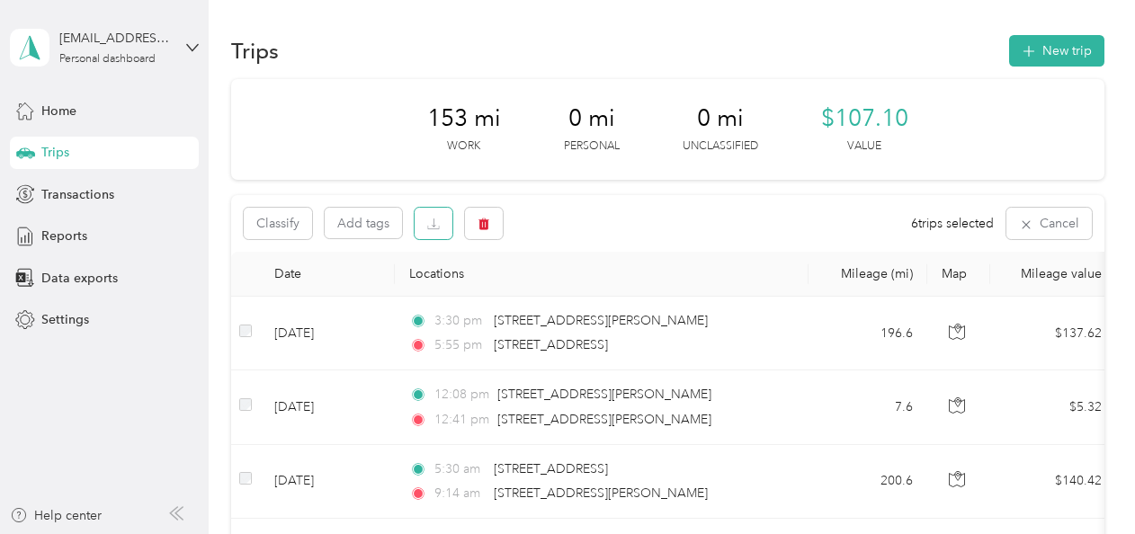
click at [427, 222] on icon "button" at bounding box center [433, 224] width 13 height 13
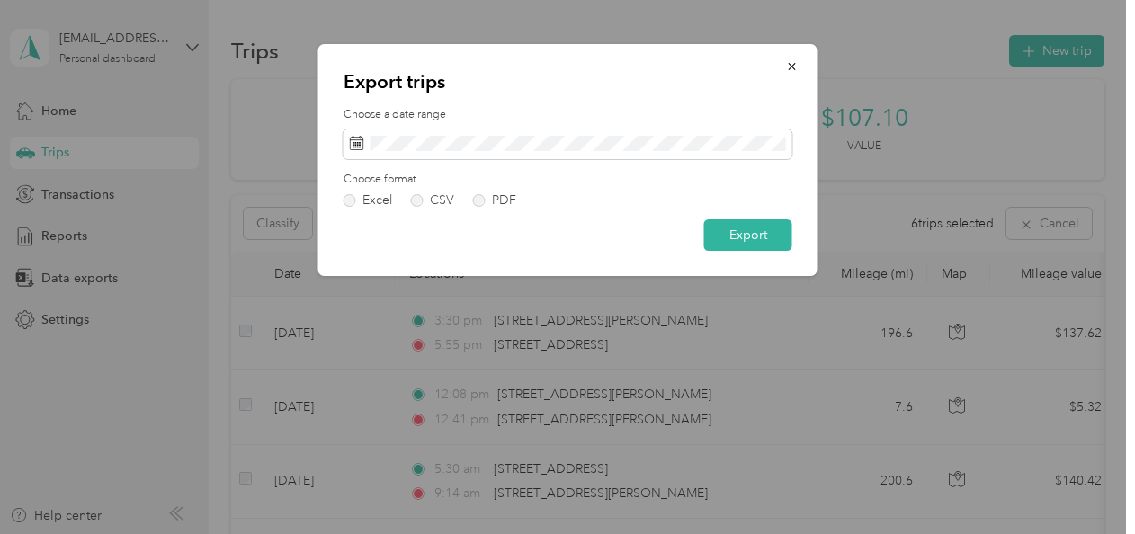
click at [478, 198] on label "PDF" at bounding box center [494, 200] width 43 height 13
click at [746, 234] on button "Export" at bounding box center [749, 235] width 88 height 31
